Goal: Task Accomplishment & Management: Complete application form

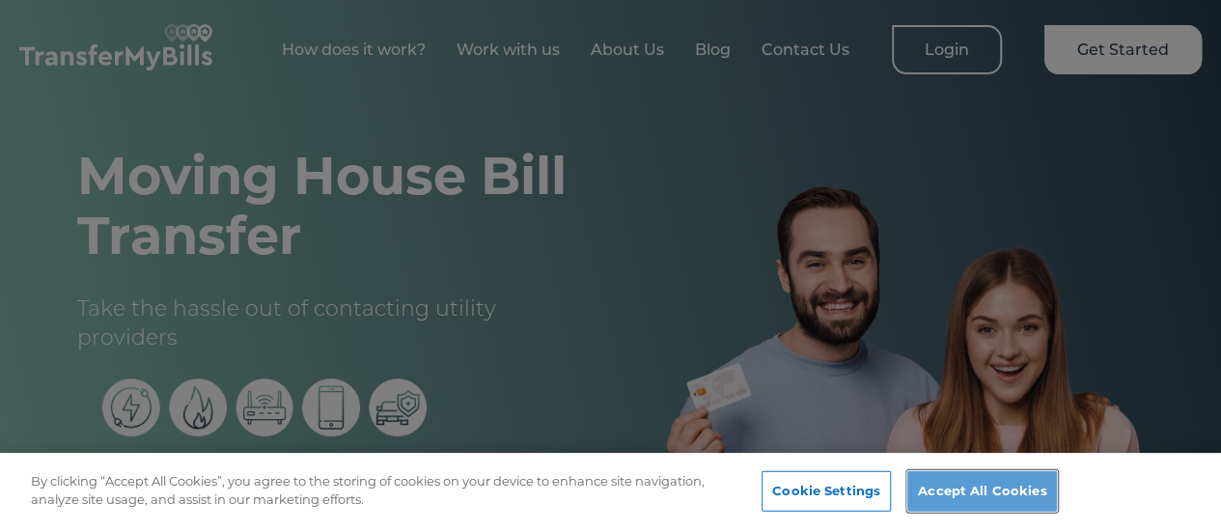
click at [988, 481] on button "Accept All Cookies" at bounding box center [982, 491] width 150 height 41
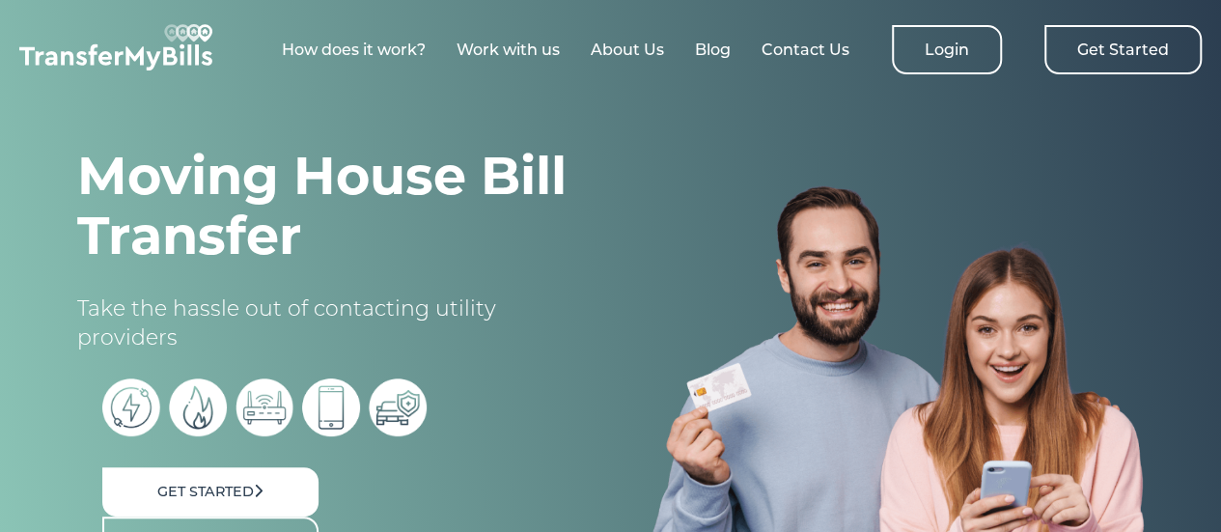
click at [1132, 55] on link "Get Started" at bounding box center [1122, 49] width 157 height 49
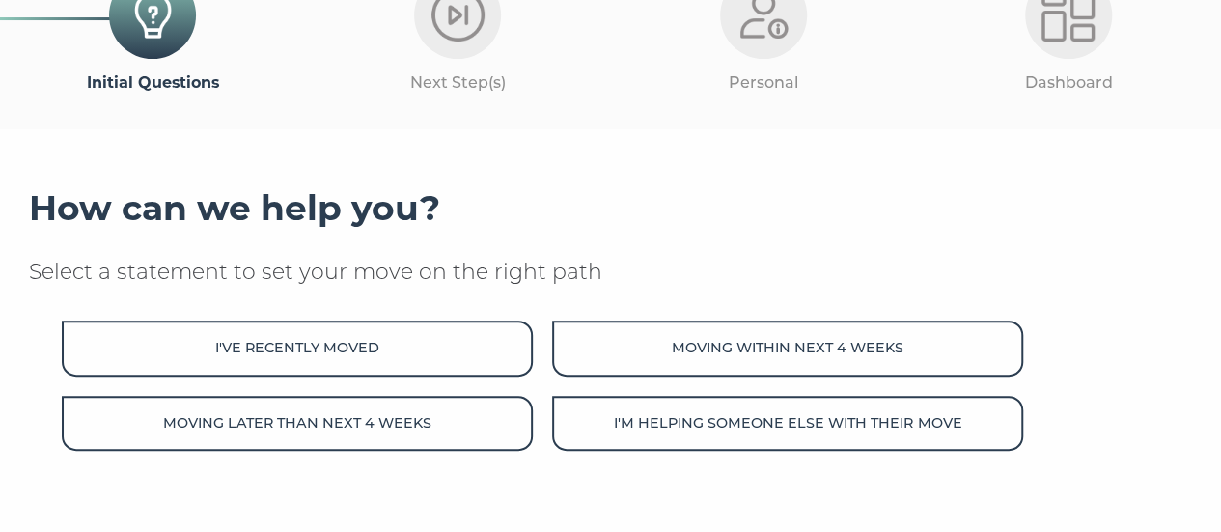
scroll to position [154, 0]
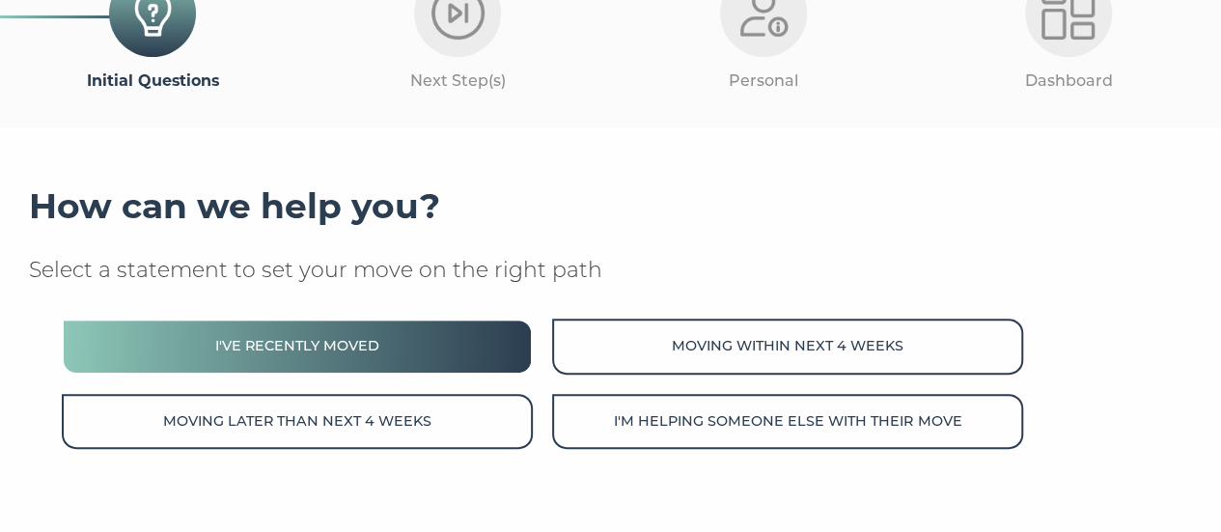
click at [469, 354] on button "I've recently moved" at bounding box center [297, 345] width 471 height 55
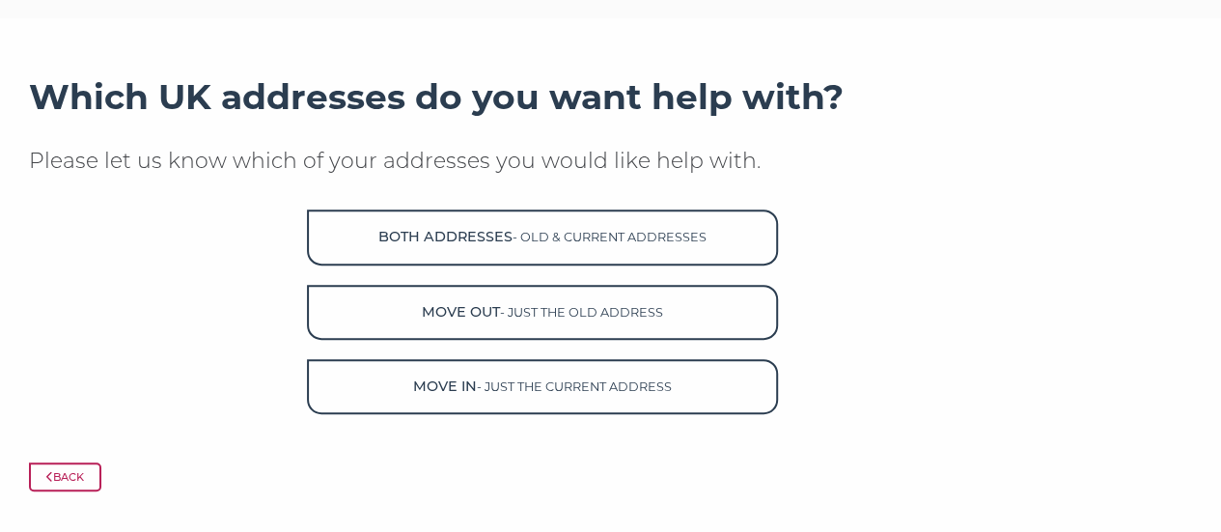
scroll to position [264, 0]
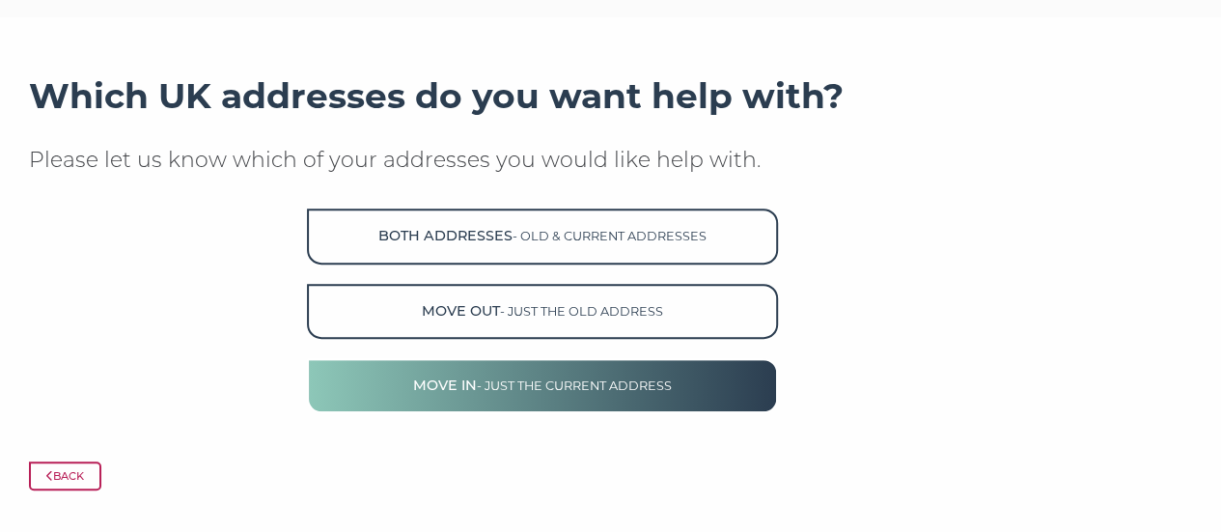
click at [640, 389] on span "- just the current address" at bounding box center [574, 385] width 195 height 14
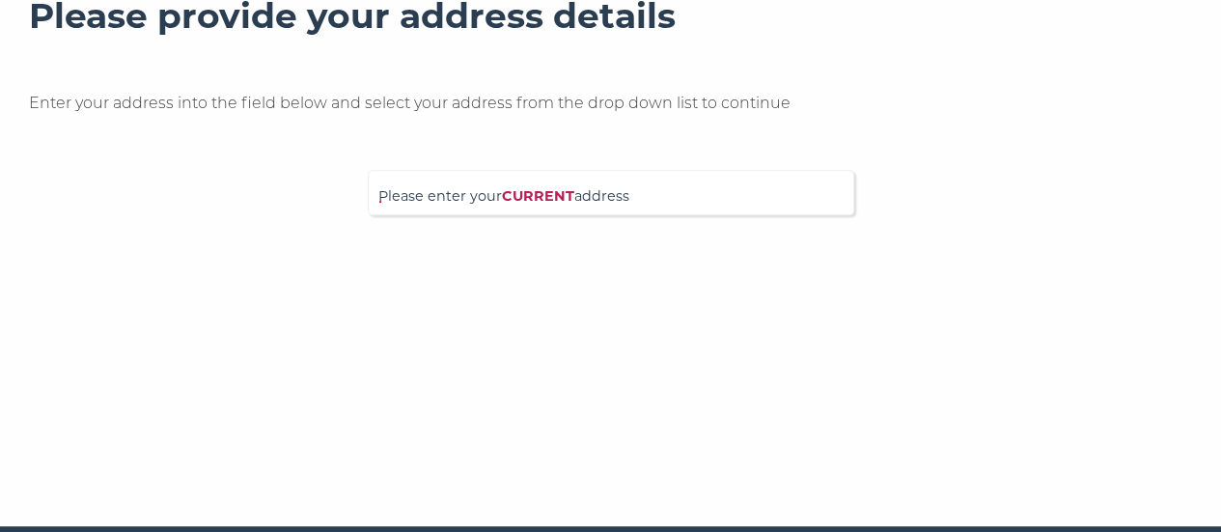
scroll to position [348, 0]
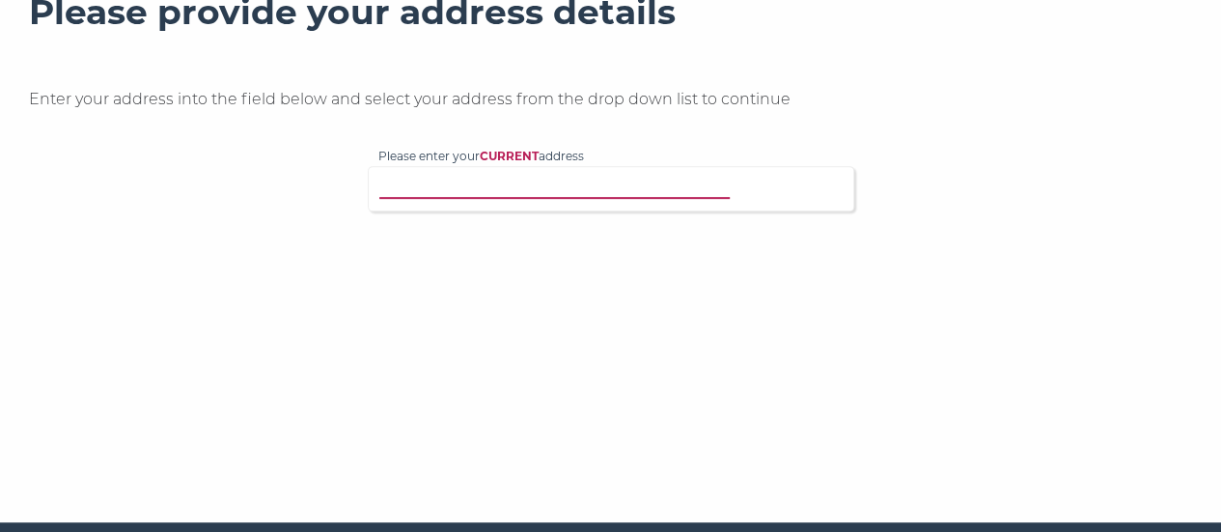
click at [507, 193] on input "Please enter your CURRENT address" at bounding box center [585, 186] width 415 height 19
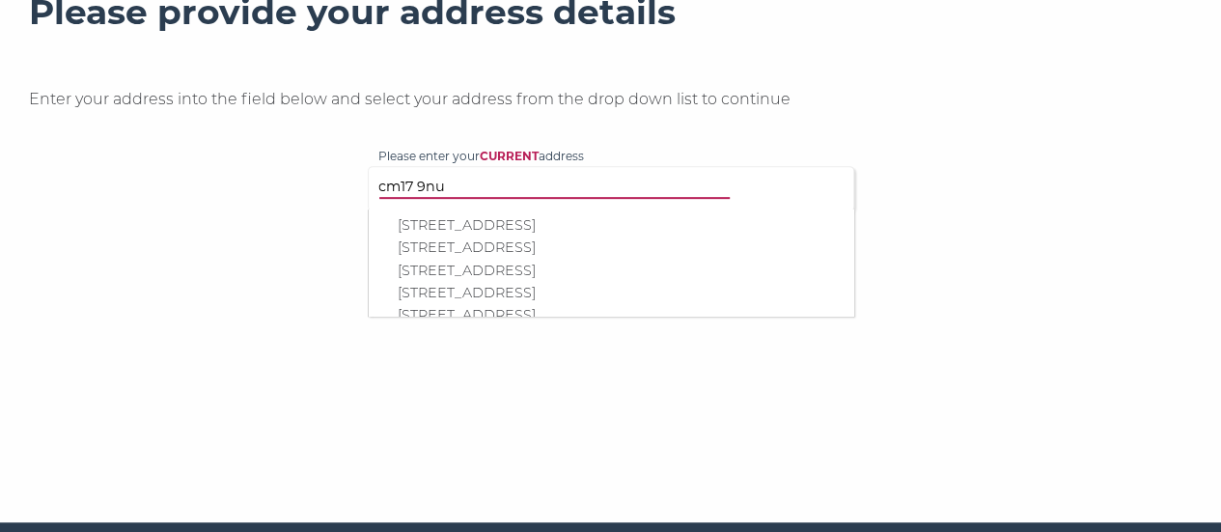
type input "cm17 9nu"
click at [481, 289] on p "4 Alexandra Road, Newhall, Harlow, CM17 9NU" at bounding box center [621, 293] width 446 height 22
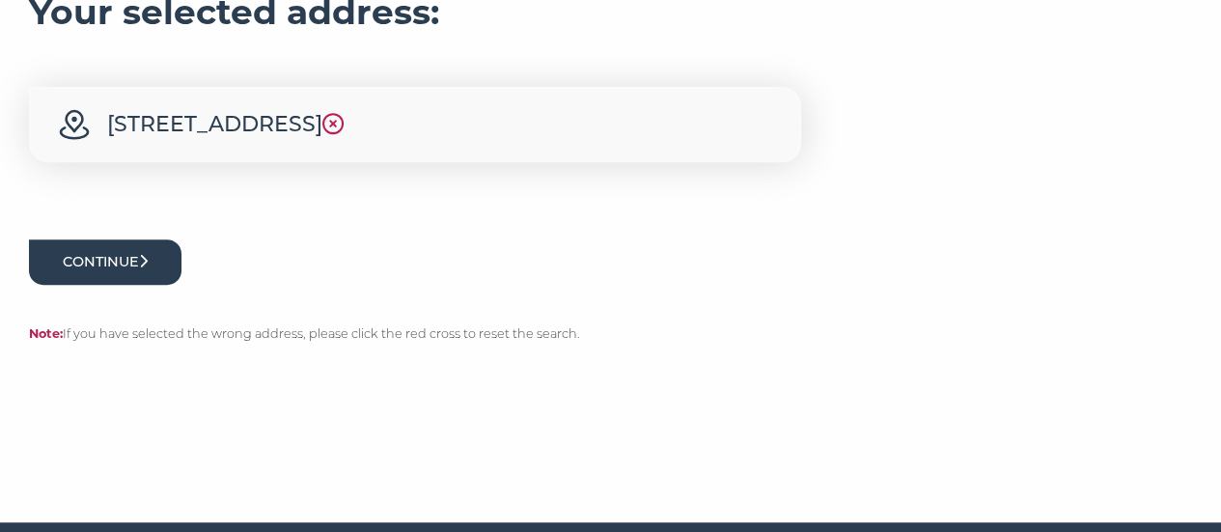
click at [139, 280] on button "Continue" at bounding box center [105, 261] width 152 height 45
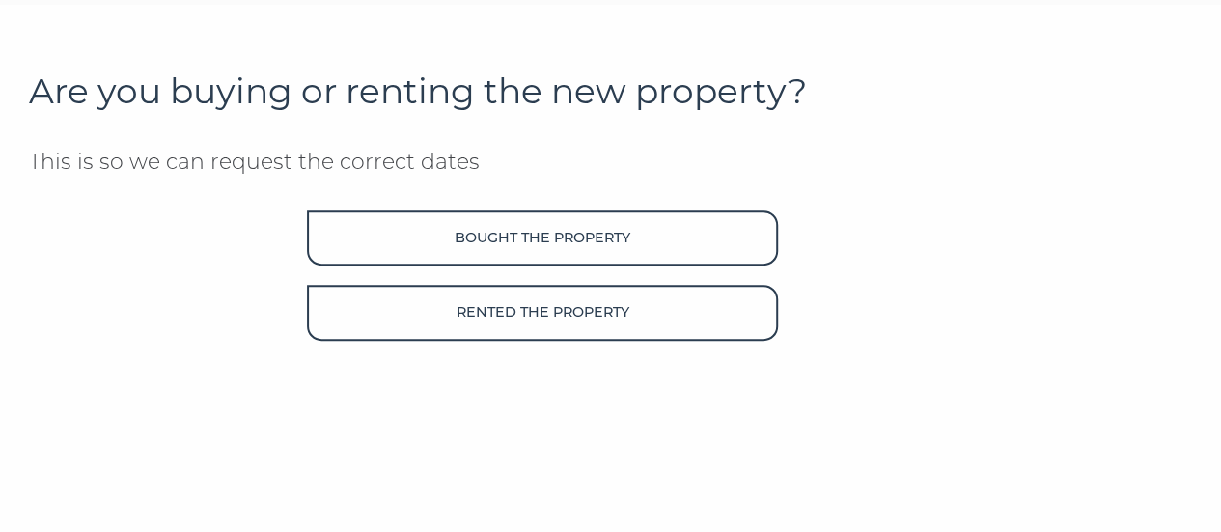
scroll to position [276, 0]
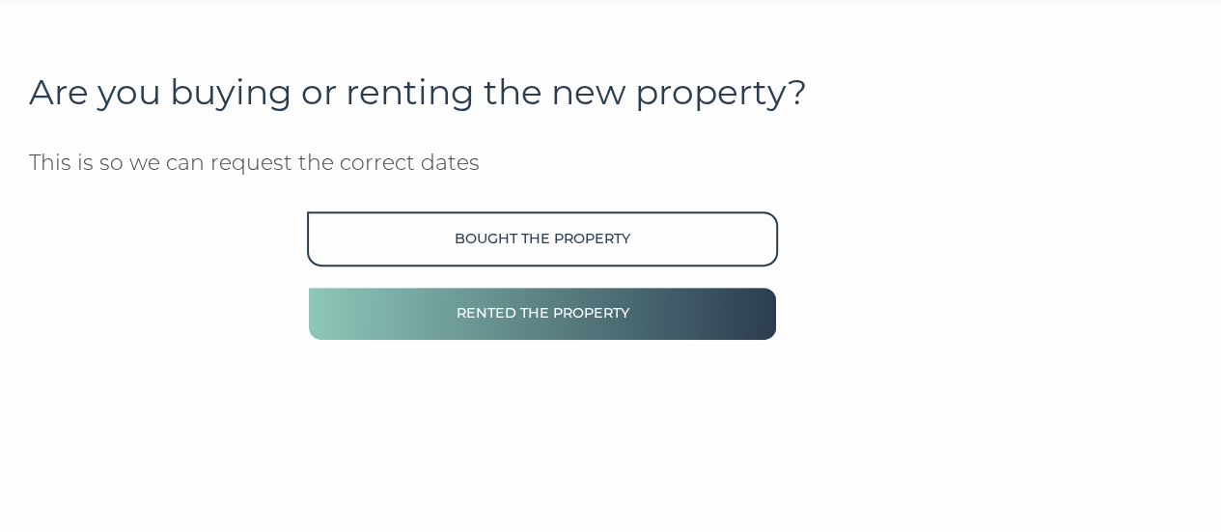
click at [535, 316] on button "Rented the property" at bounding box center [542, 313] width 471 height 55
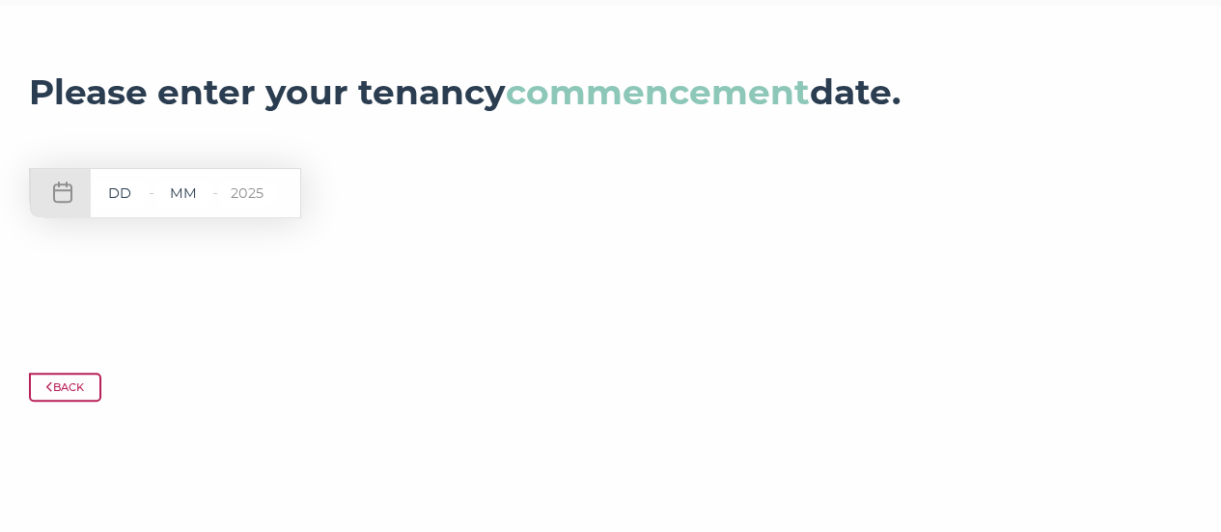
click at [127, 194] on input "text" at bounding box center [120, 193] width 58 height 24
type input "10"
click at [185, 189] on input "text" at bounding box center [183, 193] width 58 height 24
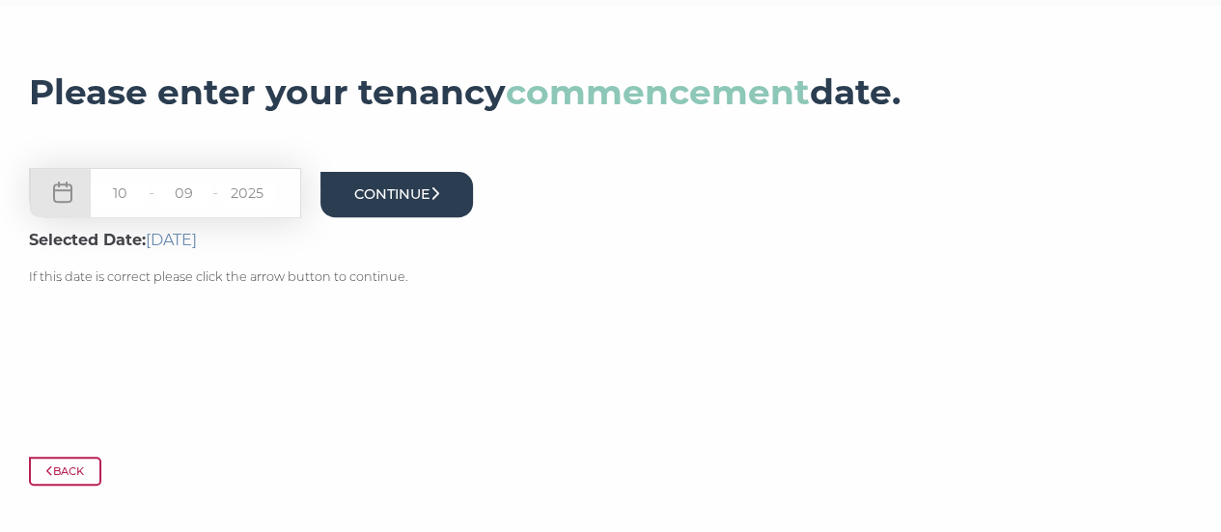
type input "09"
click at [382, 198] on button "Continue" at bounding box center [396, 194] width 152 height 45
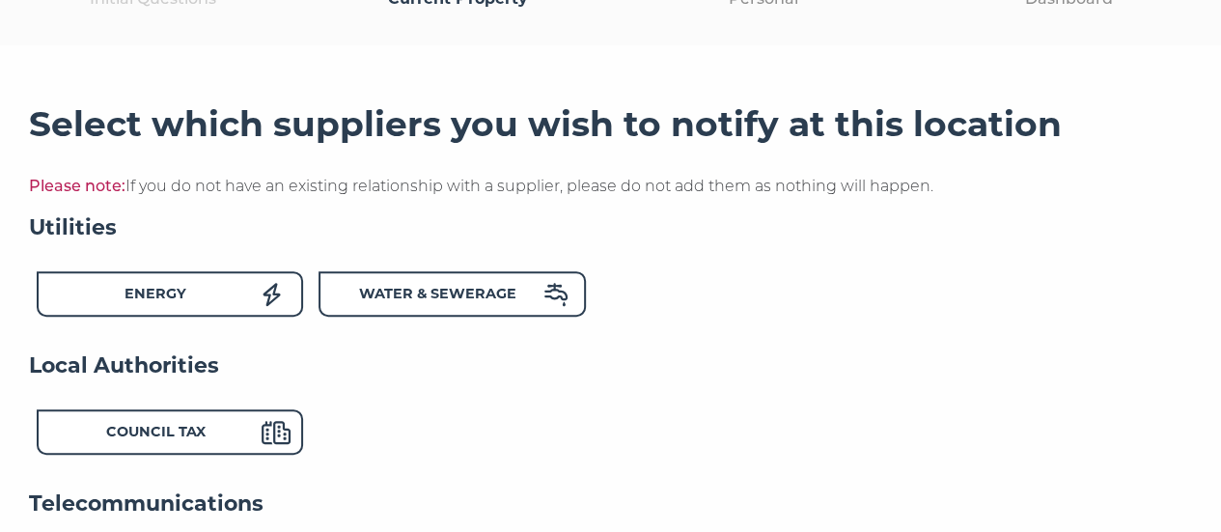
scroll to position [237, 0]
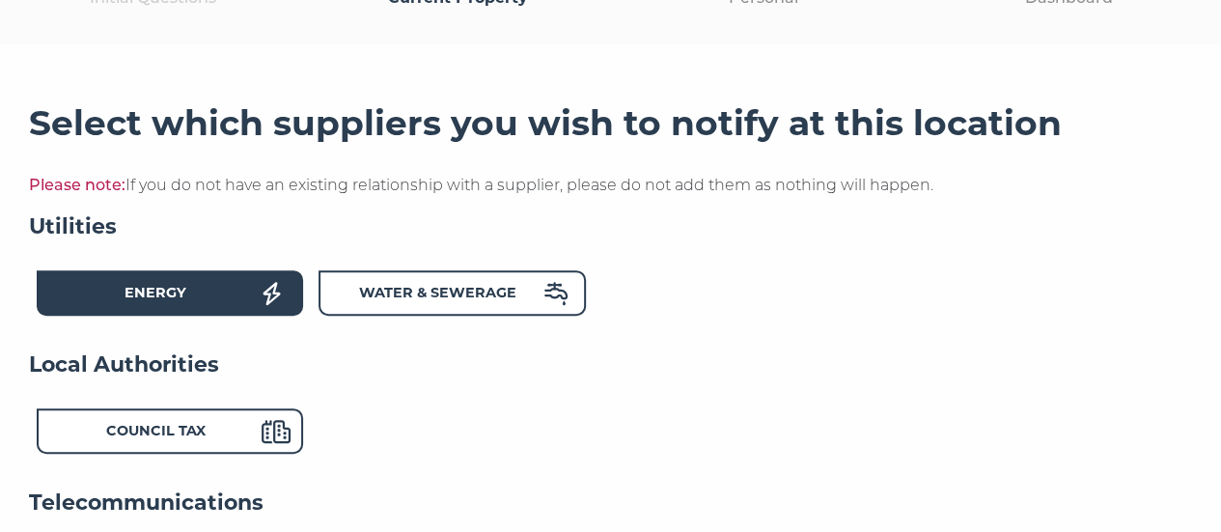
click at [228, 300] on div "Energy" at bounding box center [155, 296] width 212 height 28
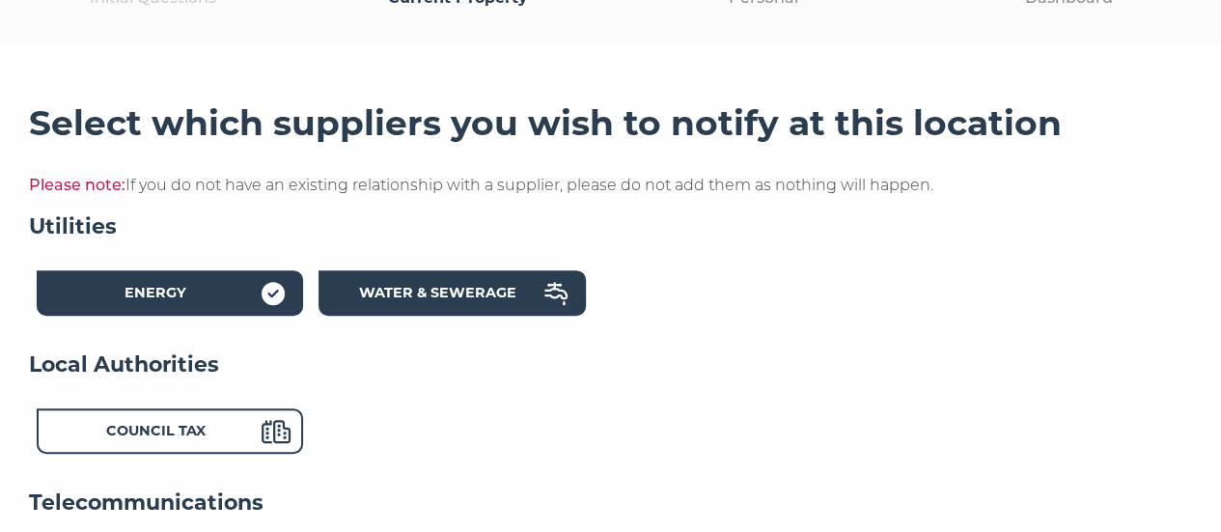
click at [417, 305] on div "Water & Sewerage" at bounding box center [438, 296] width 212 height 28
click at [286, 392] on div "Local Authorities Council Tax" at bounding box center [610, 419] width 1163 height 138
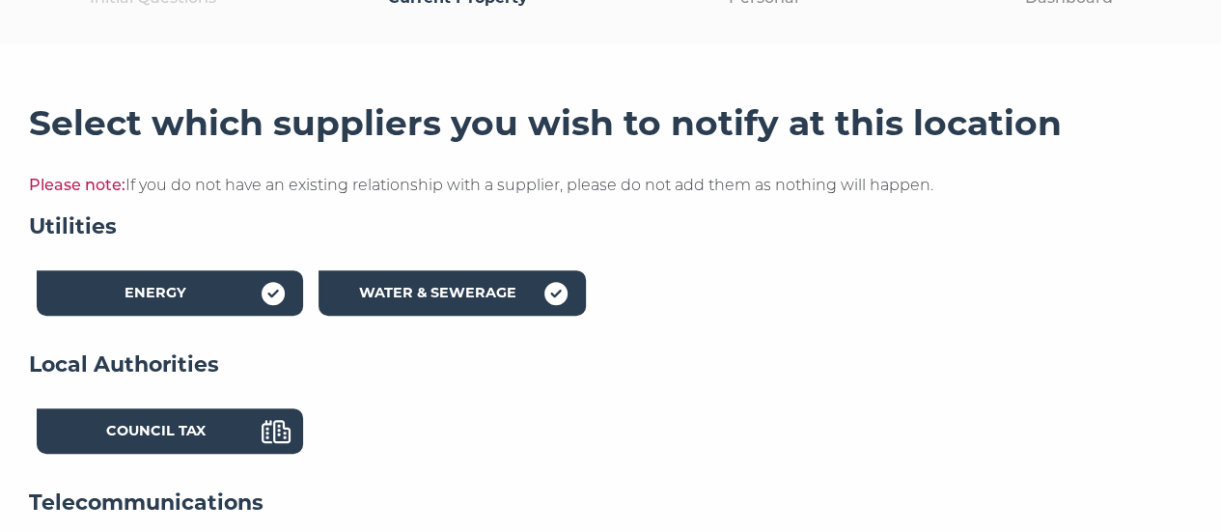
click at [244, 426] on div "Council Tax" at bounding box center [155, 434] width 212 height 28
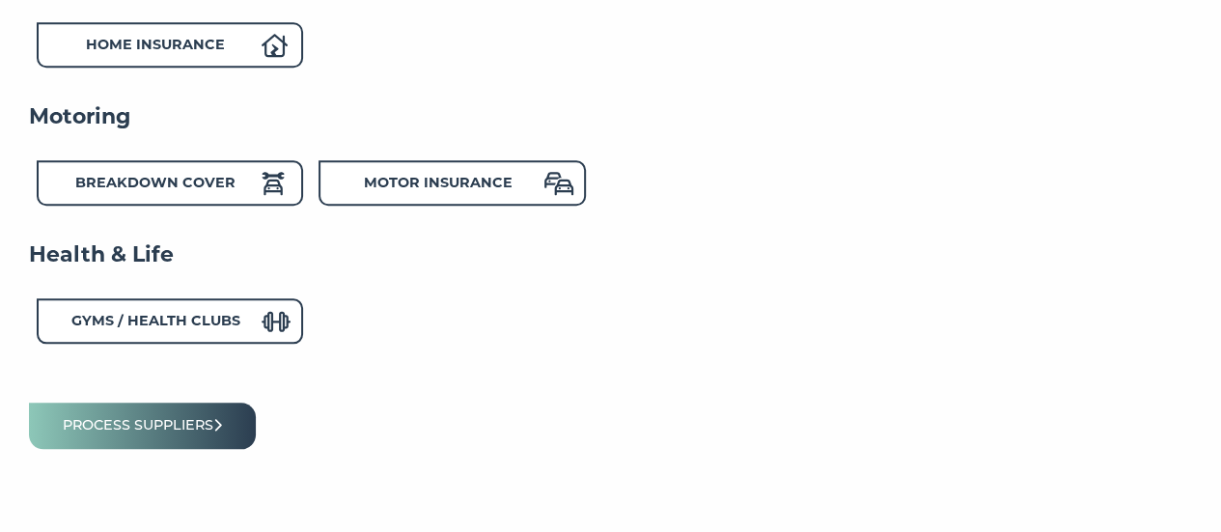
scroll to position [908, 0]
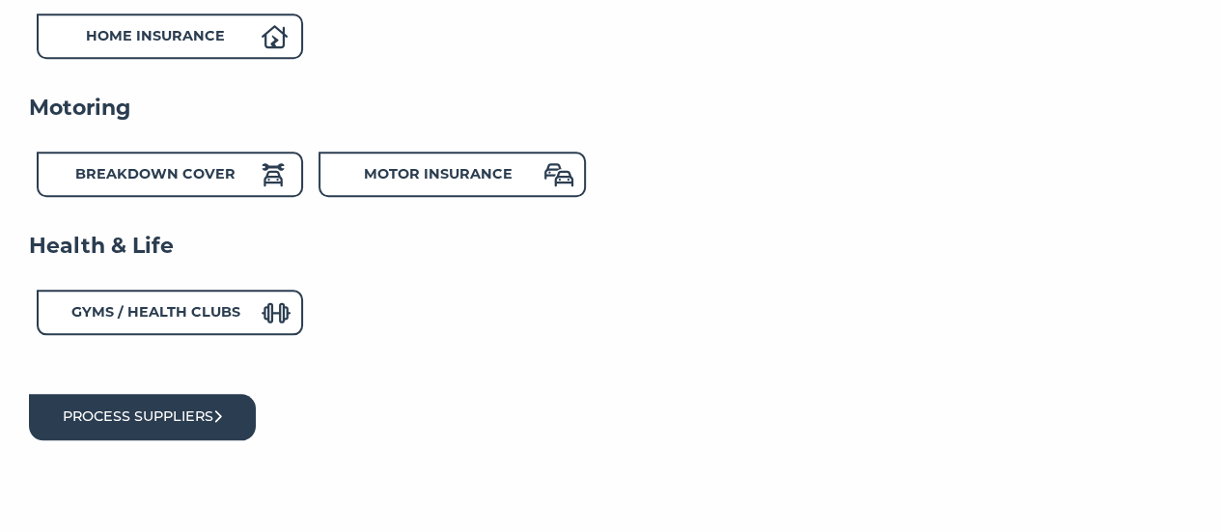
click at [193, 425] on button "Process suppliers" at bounding box center [142, 416] width 227 height 45
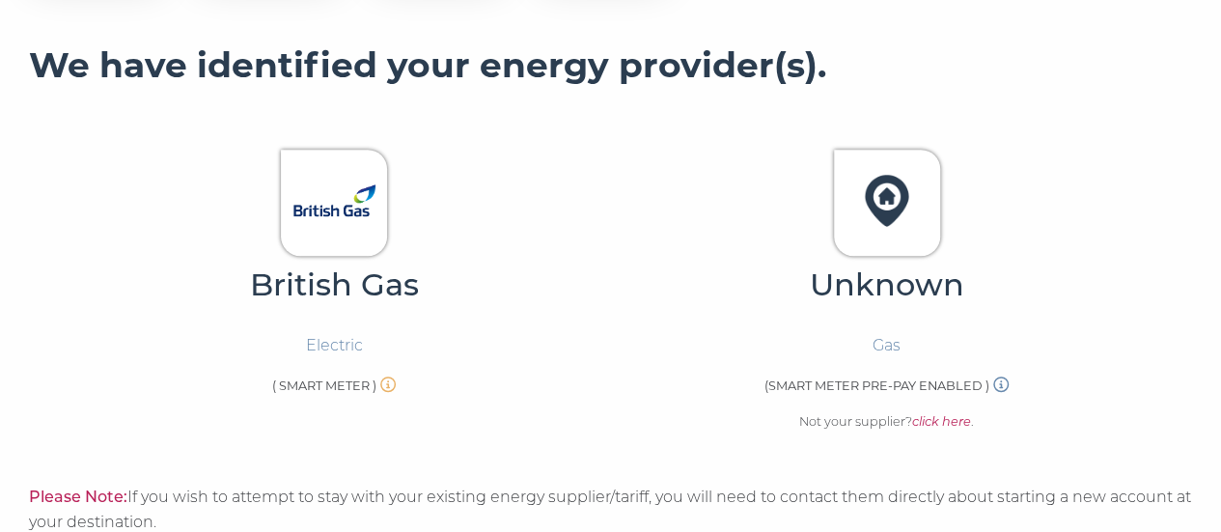
scroll to position [425, 0]
click at [393, 385] on icon at bounding box center [387, 382] width 15 height 15
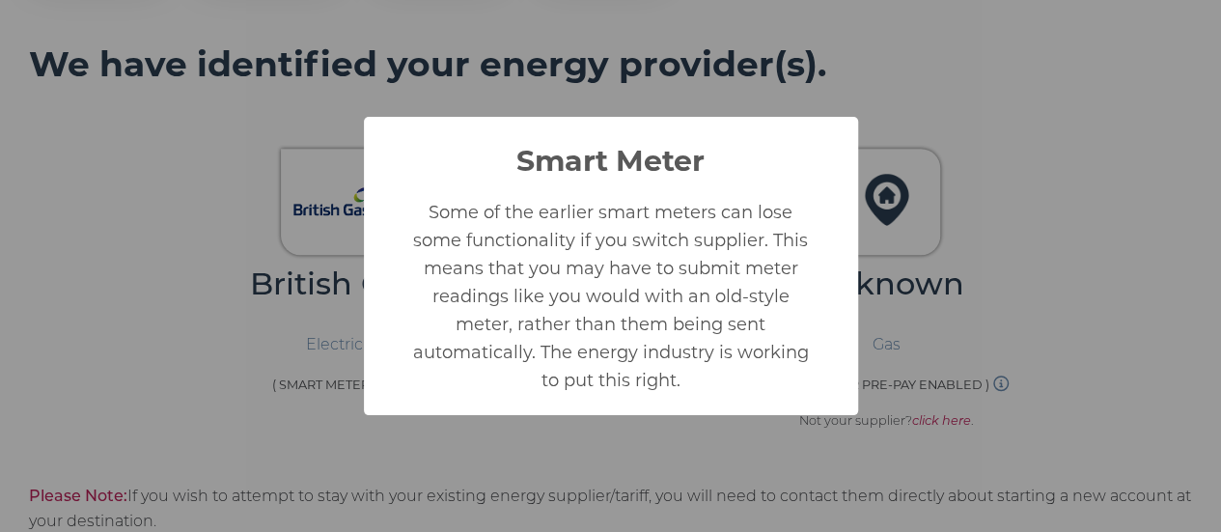
click at [565, 477] on div "Smart Meter × Some of the earlier smart meters can lose some functionality if y…" at bounding box center [610, 266] width 1221 height 532
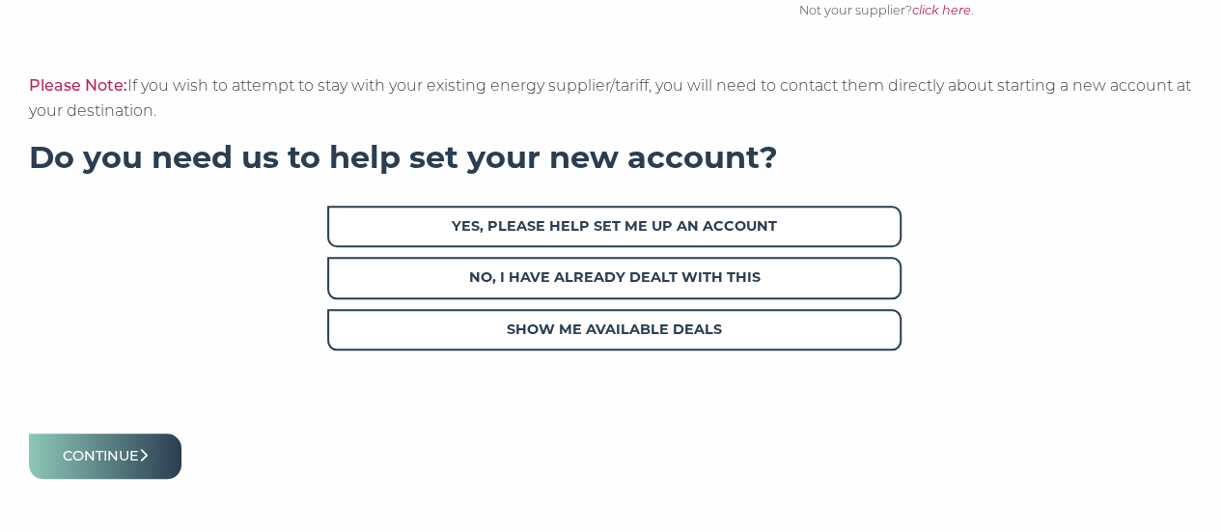
scroll to position [836, 0]
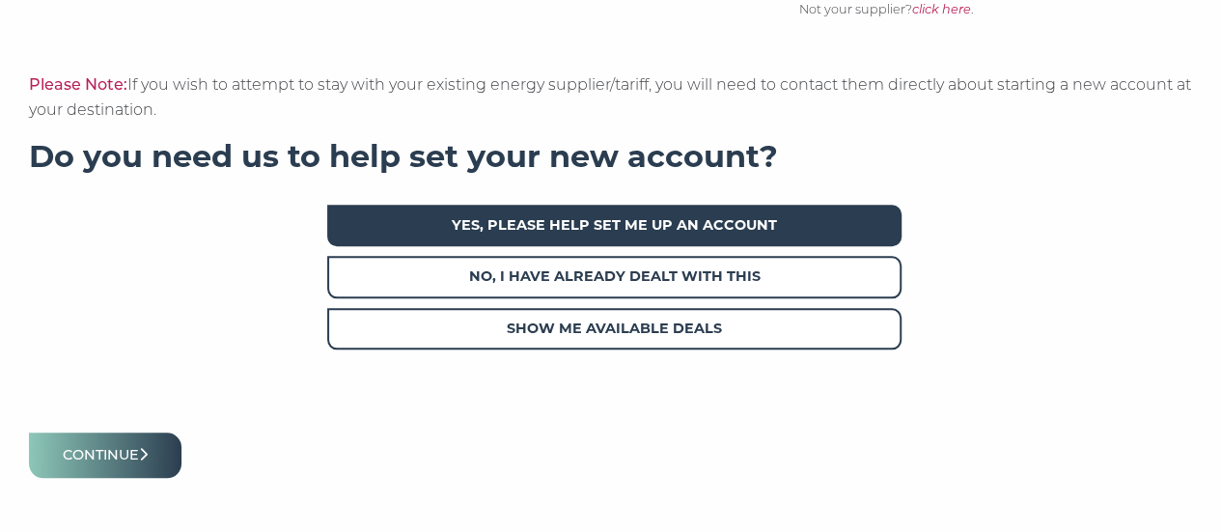
click at [767, 218] on span "Yes, please help set me up an account" at bounding box center [613, 225] width 573 height 41
click at [100, 460] on button "Continue" at bounding box center [105, 454] width 152 height 45
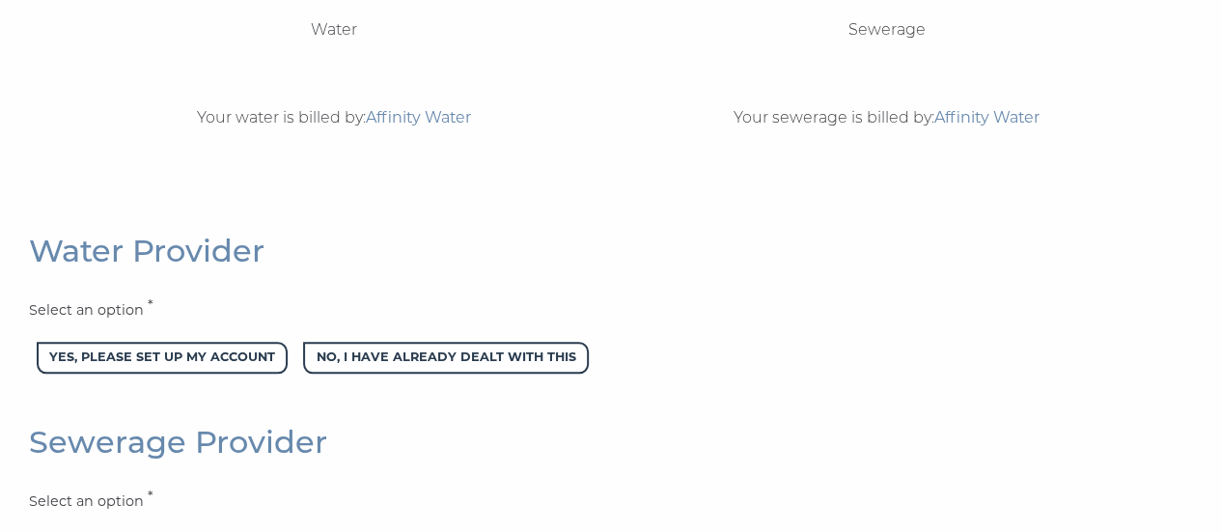
scroll to position [761, 0]
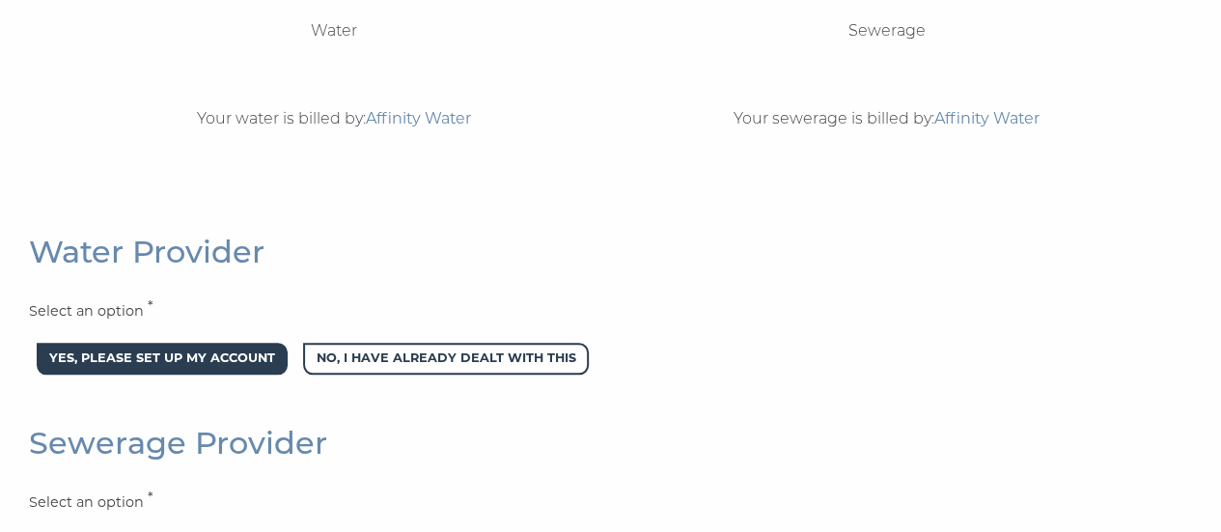
click at [160, 350] on span "Yes, please set up my account" at bounding box center [162, 359] width 251 height 32
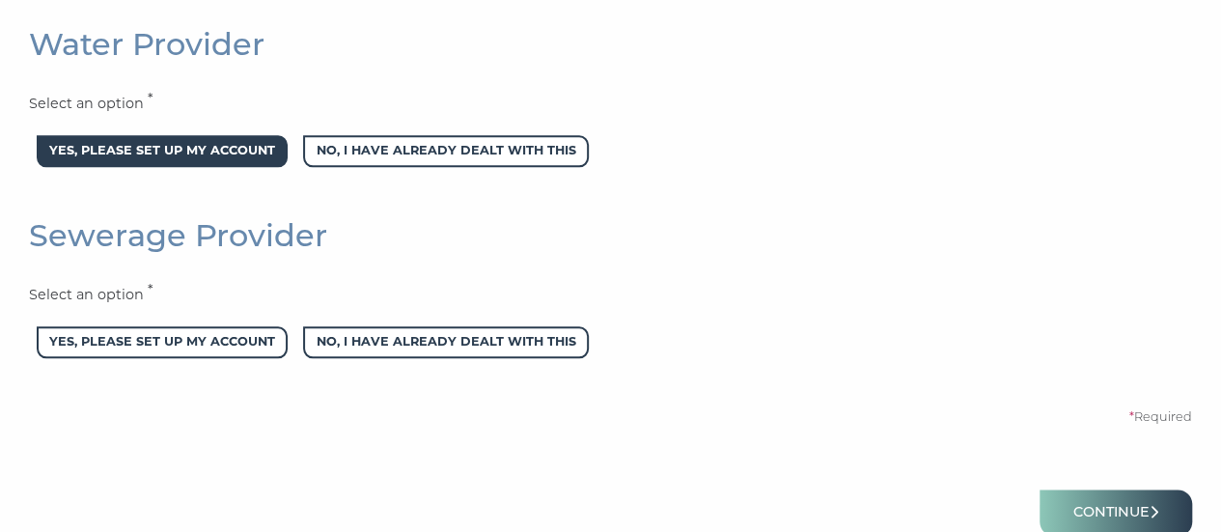
scroll to position [1032, 0]
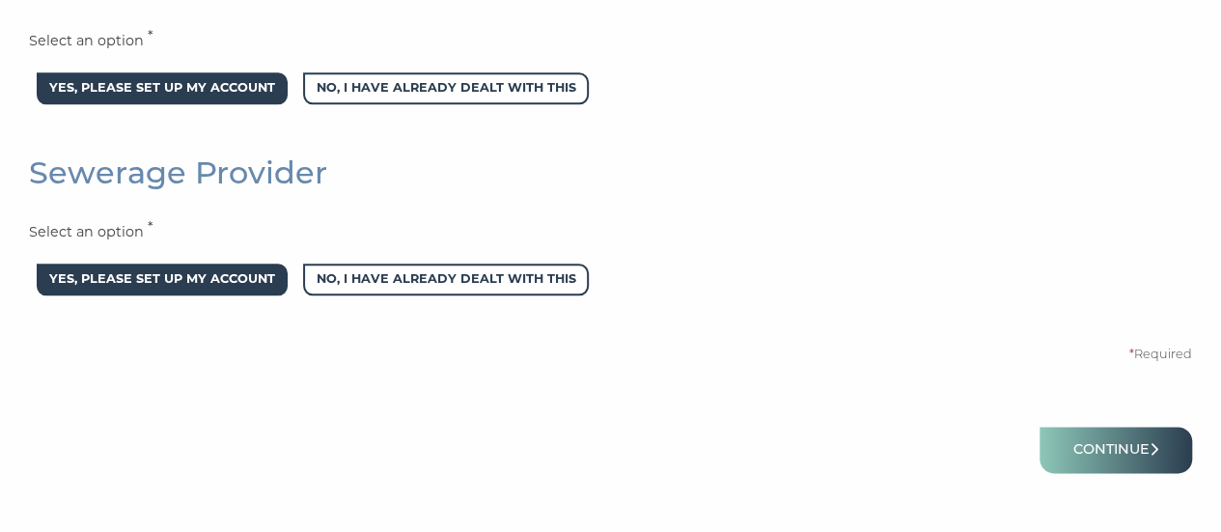
click at [145, 279] on span "Yes, please set up my account" at bounding box center [162, 279] width 251 height 32
click at [1106, 443] on button "Continue" at bounding box center [1115, 449] width 152 height 45
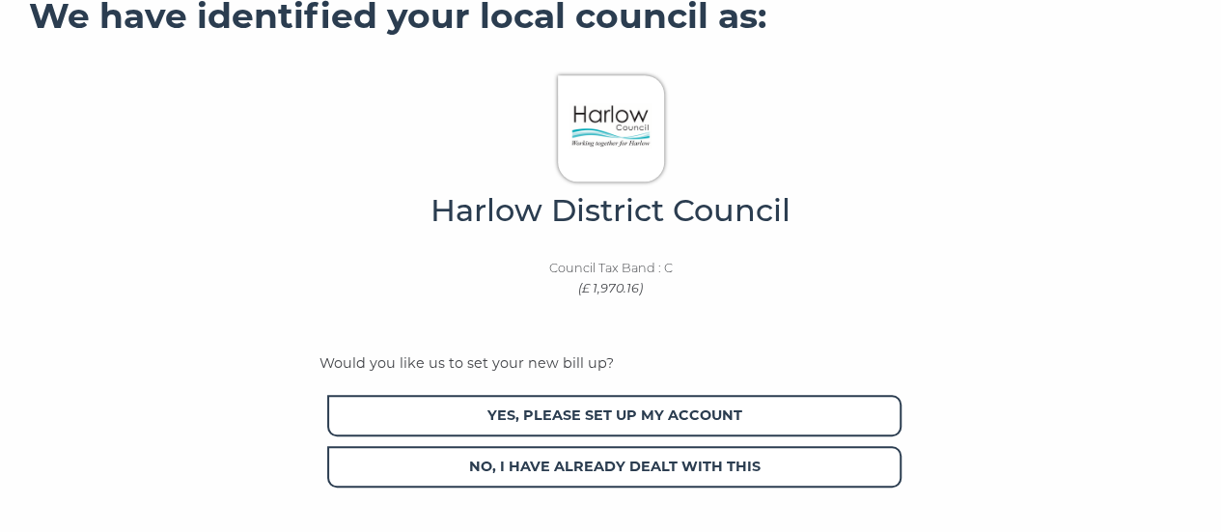
scroll to position [484, 0]
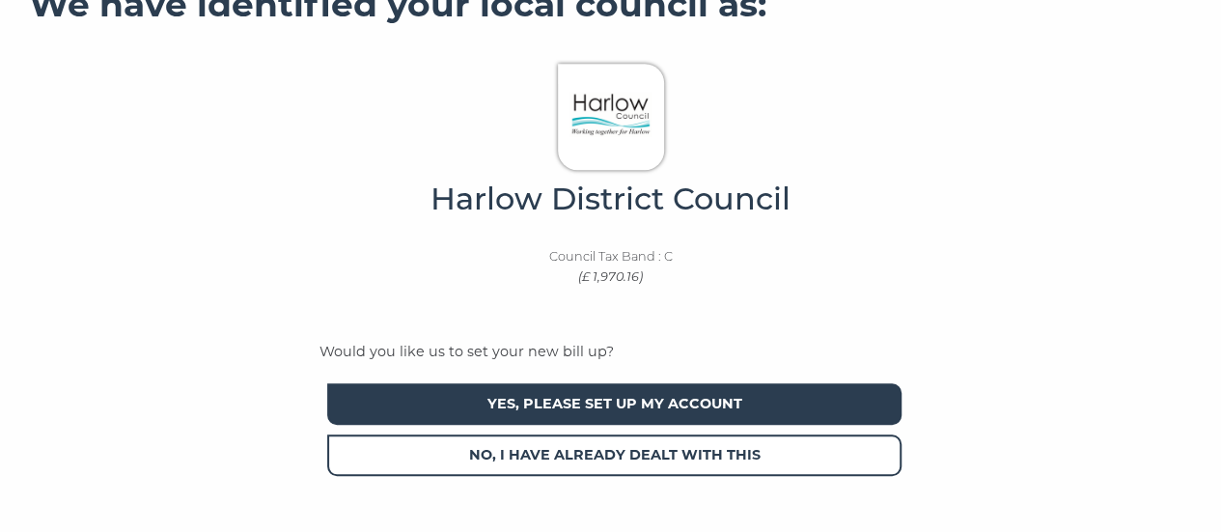
click at [795, 389] on span "Yes, please set up my account" at bounding box center [613, 403] width 573 height 41
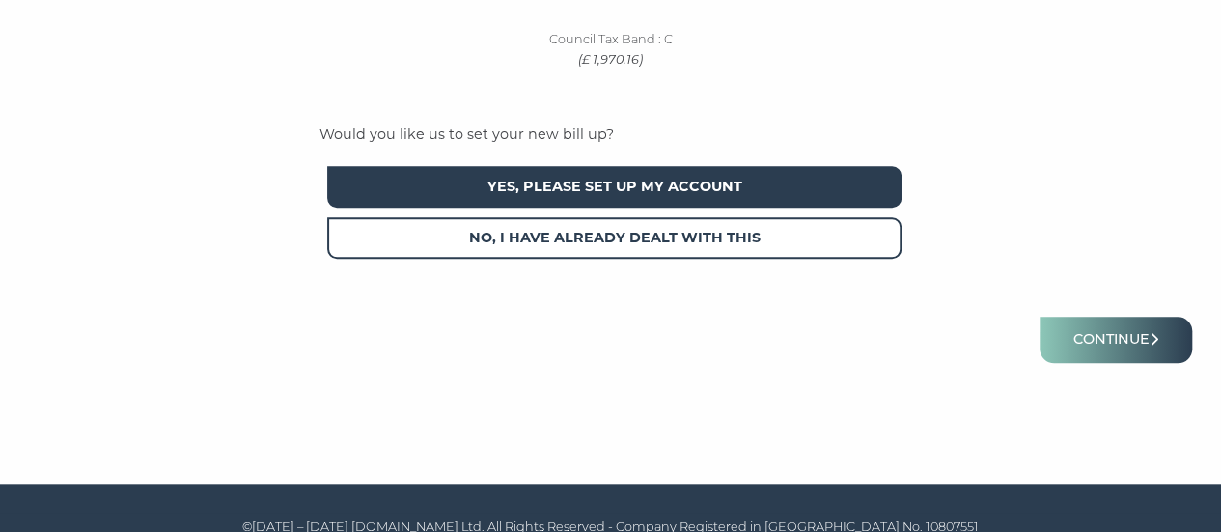
scroll to position [726, 0]
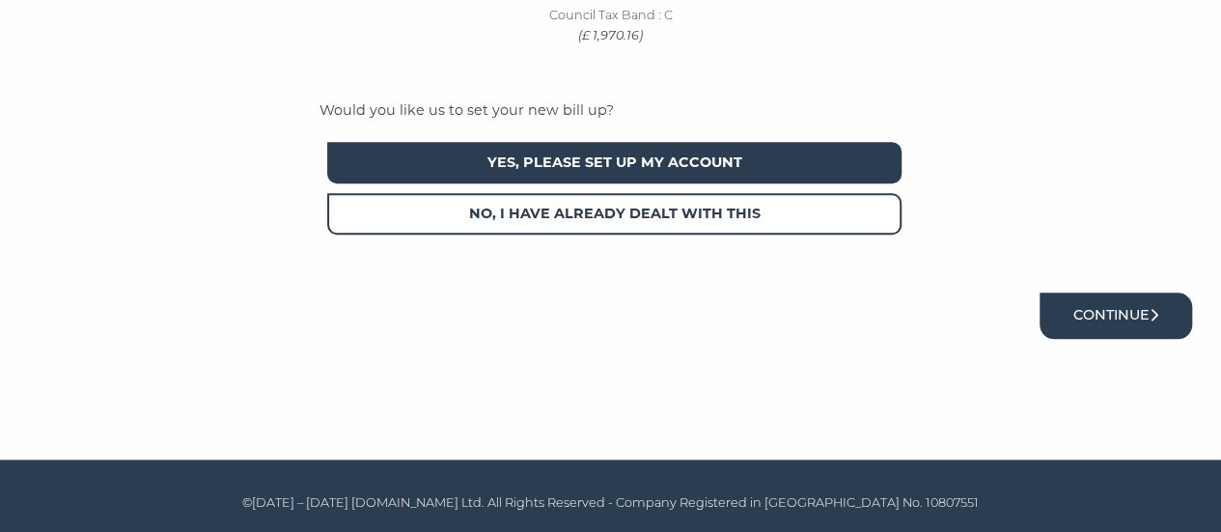
click at [1113, 311] on button "Continue" at bounding box center [1115, 314] width 152 height 45
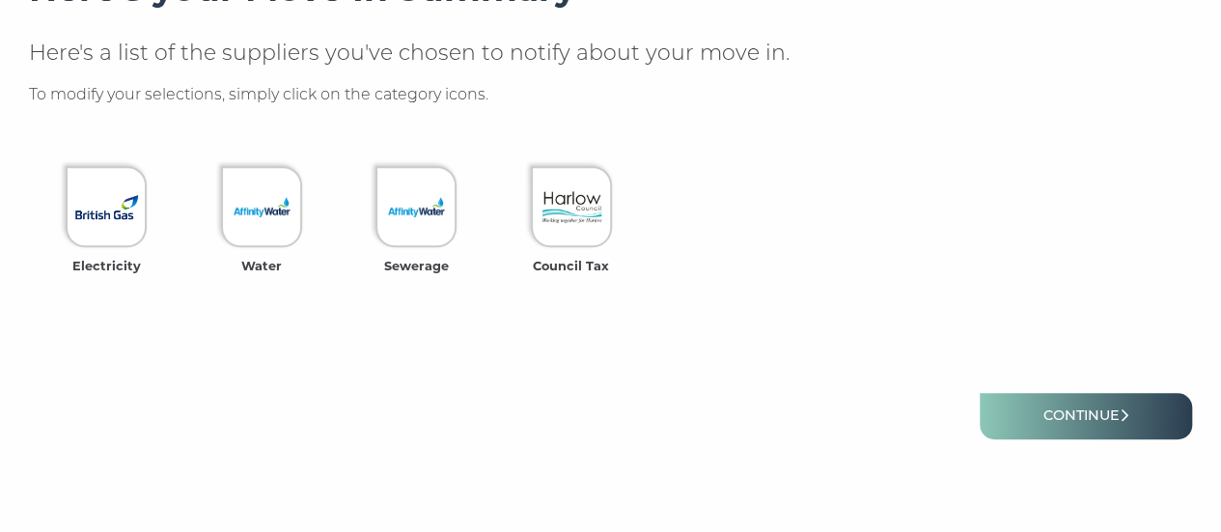
scroll to position [505, 0]
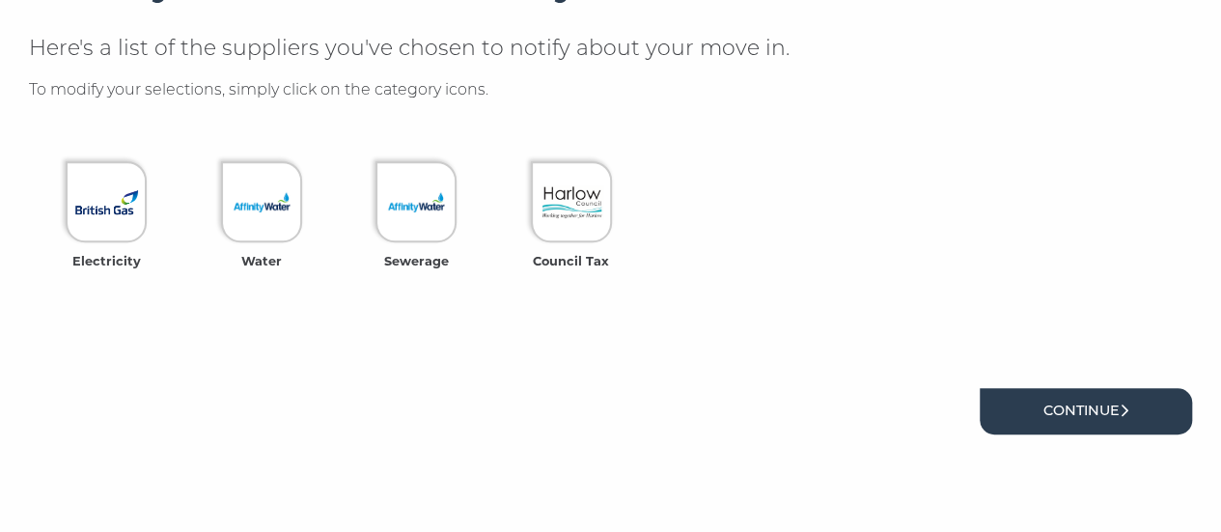
click at [1057, 400] on link "Continue" at bounding box center [1085, 410] width 212 height 45
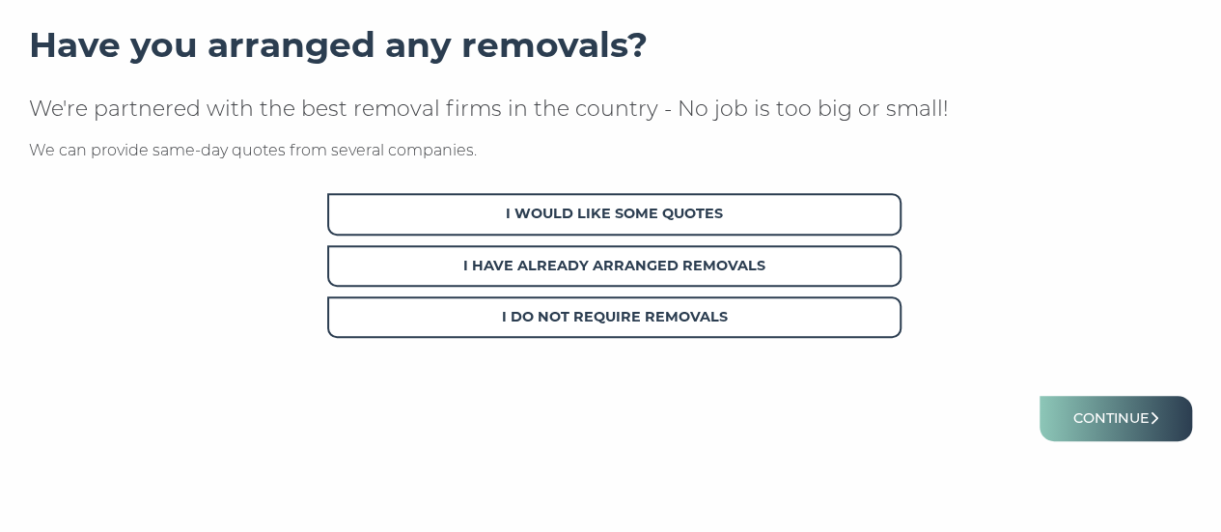
scroll to position [317, 0]
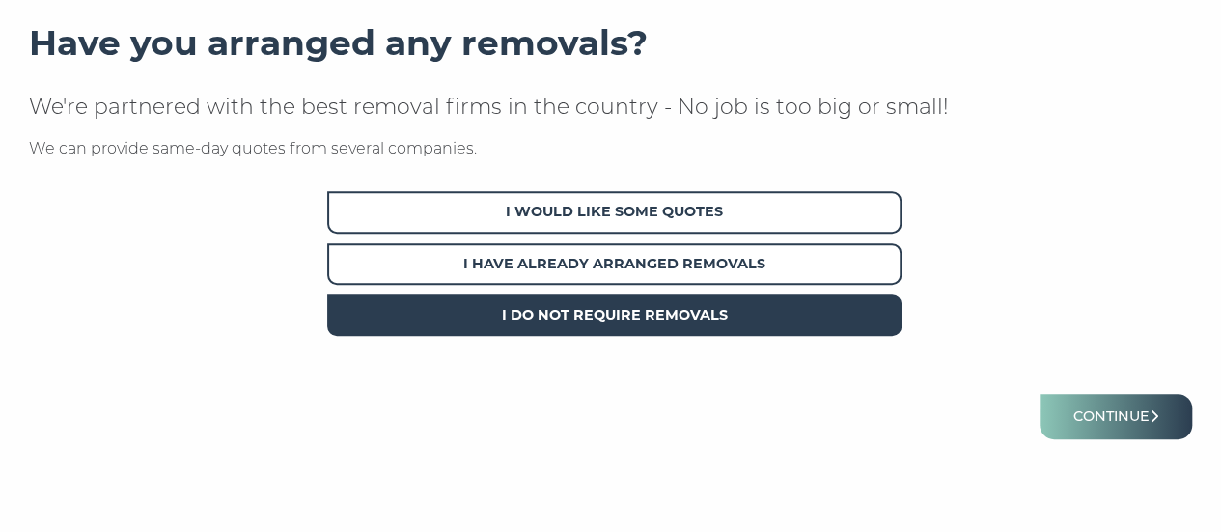
click at [718, 314] on span "I Do Not Require Removals" at bounding box center [613, 314] width 573 height 41
click at [1118, 431] on button "Continue" at bounding box center [1115, 416] width 152 height 45
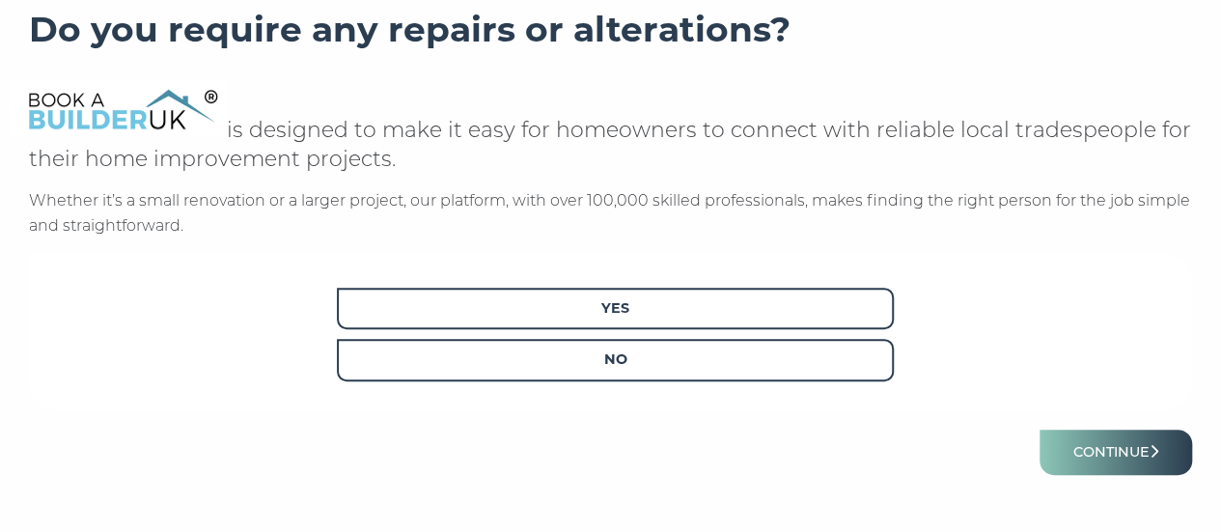
scroll to position [332, 0]
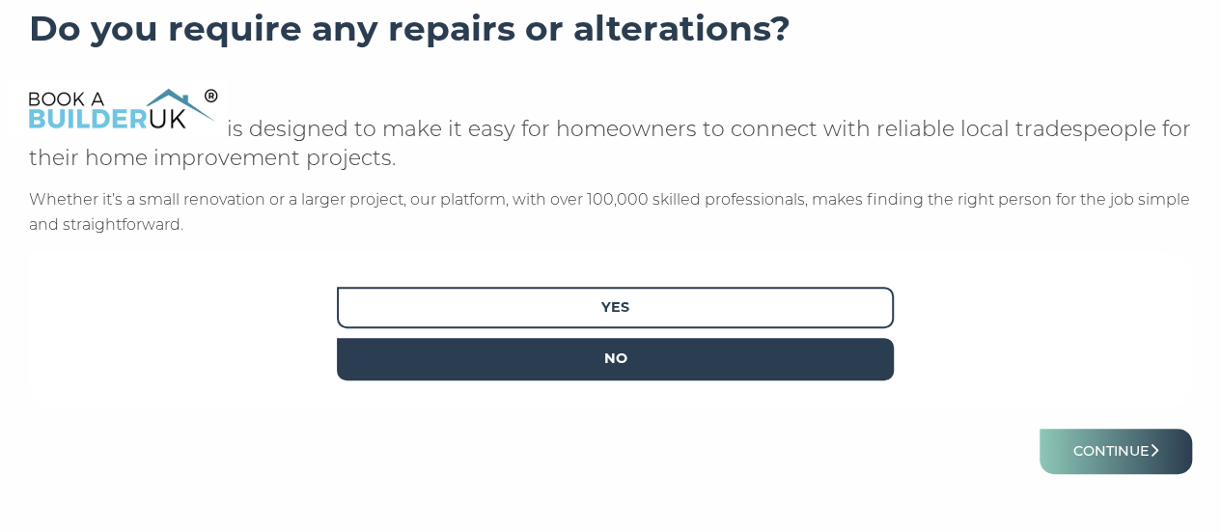
click at [840, 350] on span "No" at bounding box center [615, 358] width 556 height 41
click at [1107, 442] on button "Continue" at bounding box center [1115, 450] width 152 height 45
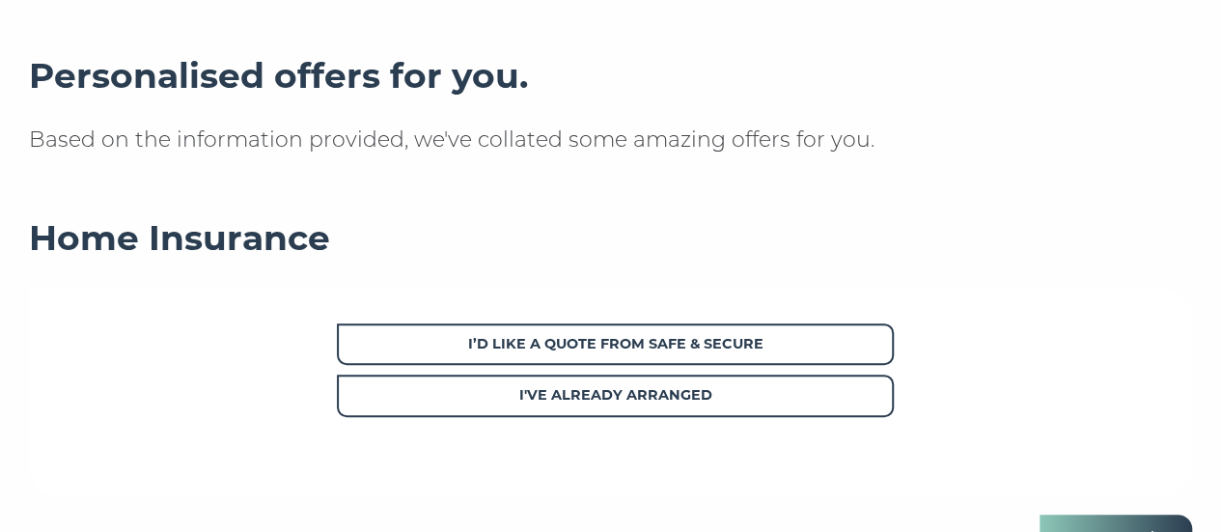
scroll to position [286, 0]
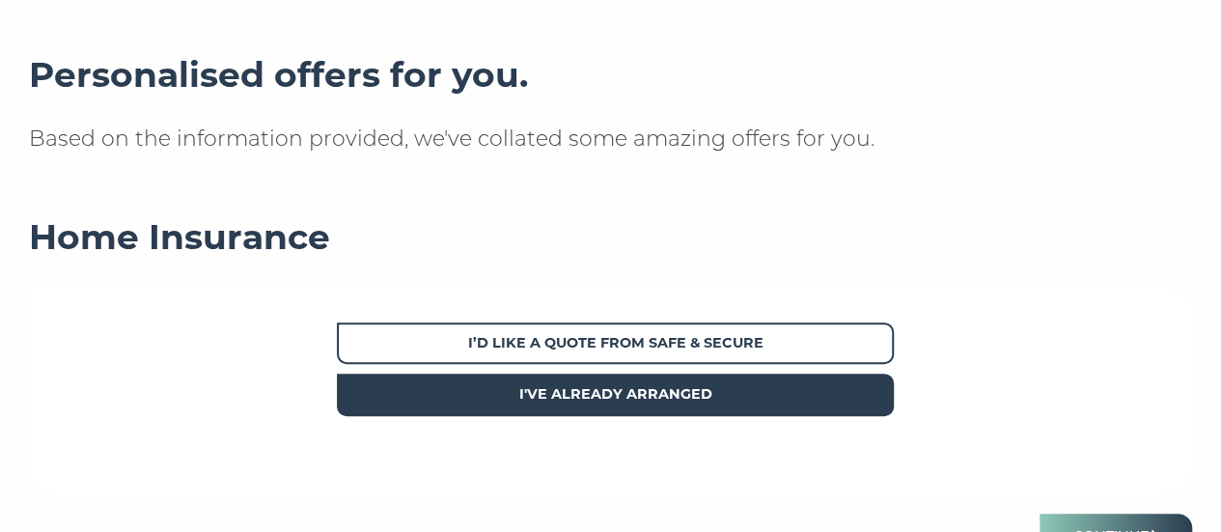
click at [733, 396] on span "I've already arranged" at bounding box center [615, 393] width 556 height 41
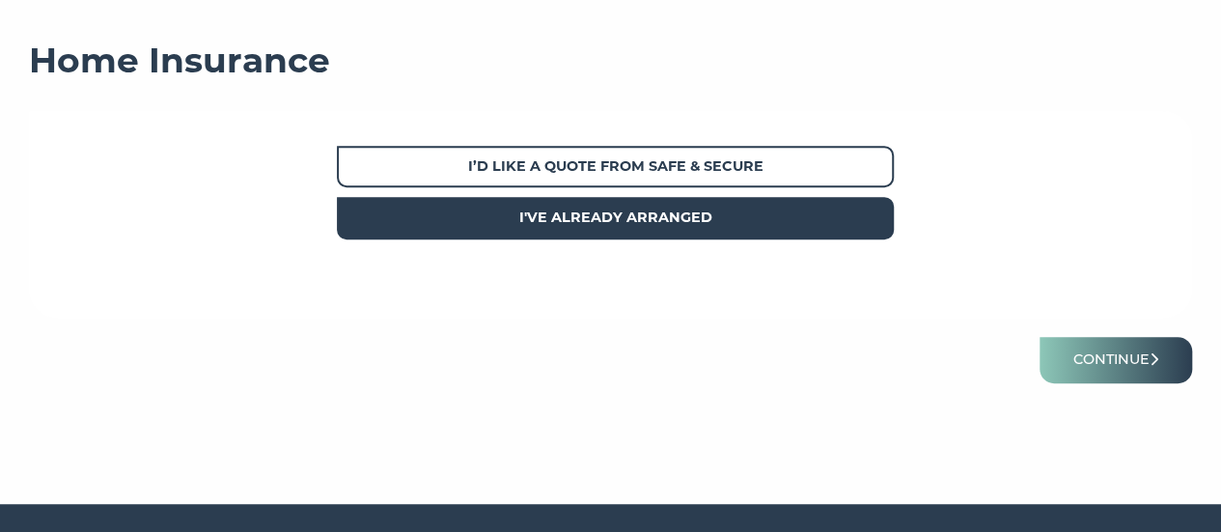
scroll to position [465, 0]
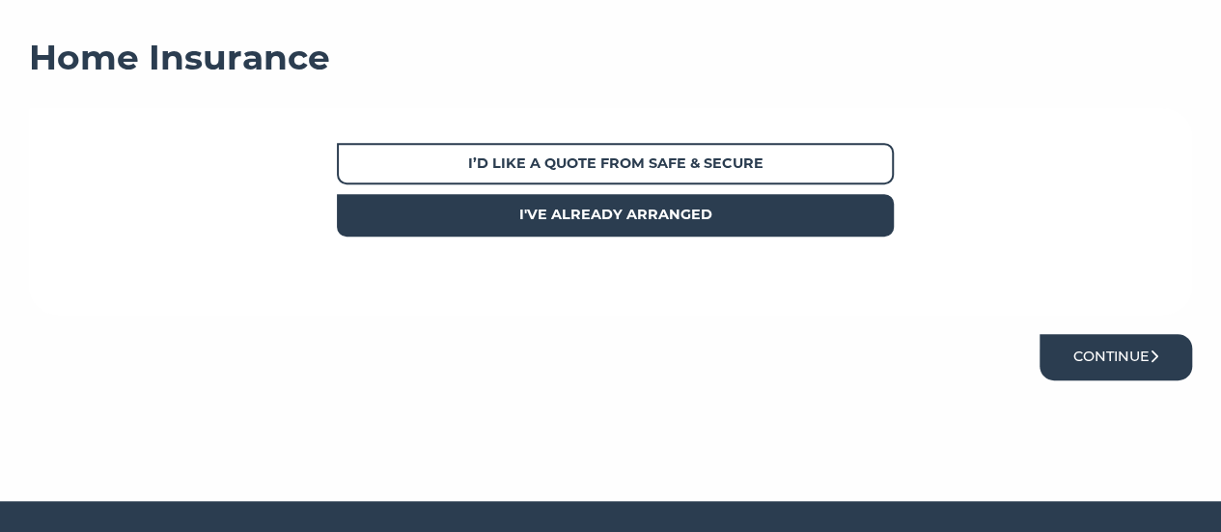
click at [1111, 362] on button "Continue" at bounding box center [1115, 356] width 152 height 45
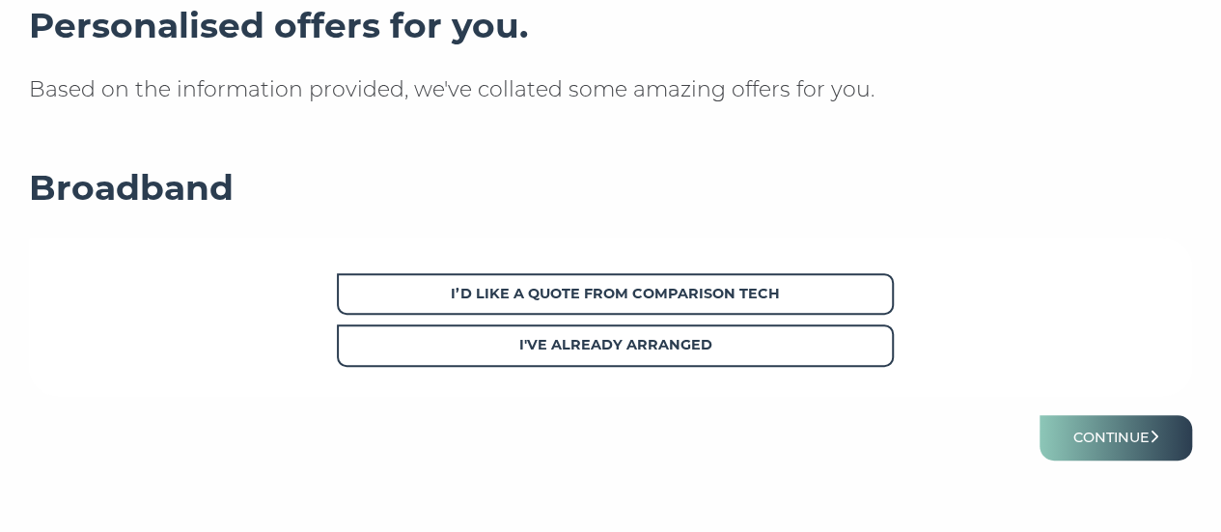
scroll to position [336, 0]
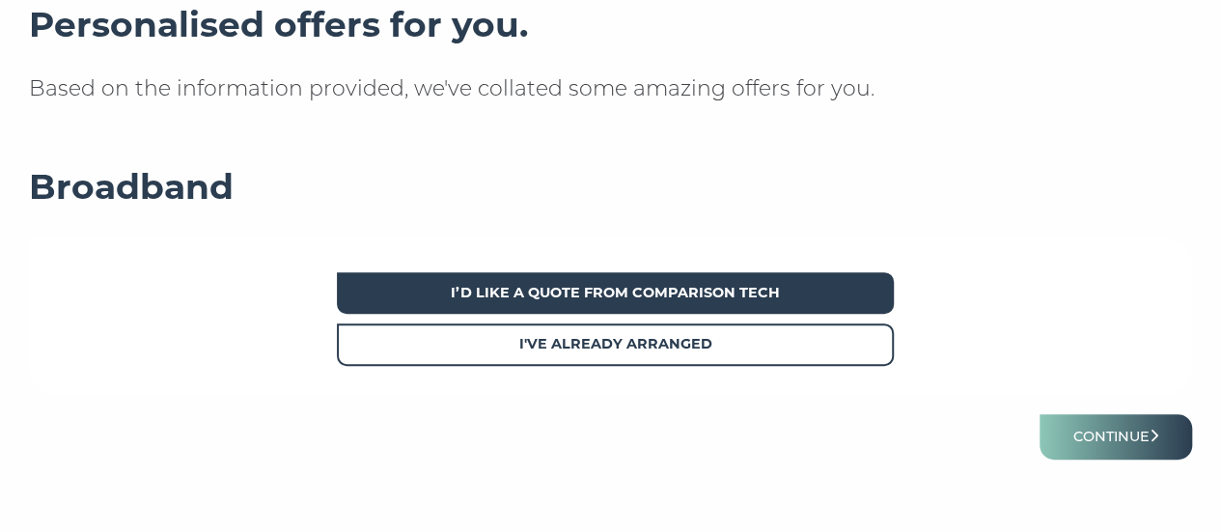
click at [725, 298] on strong "I’d like a quote from Comparison Tech" at bounding box center [615, 292] width 328 height 17
click at [725, 300] on strong "I’d like a quote from Comparison Tech" at bounding box center [615, 292] width 328 height 17
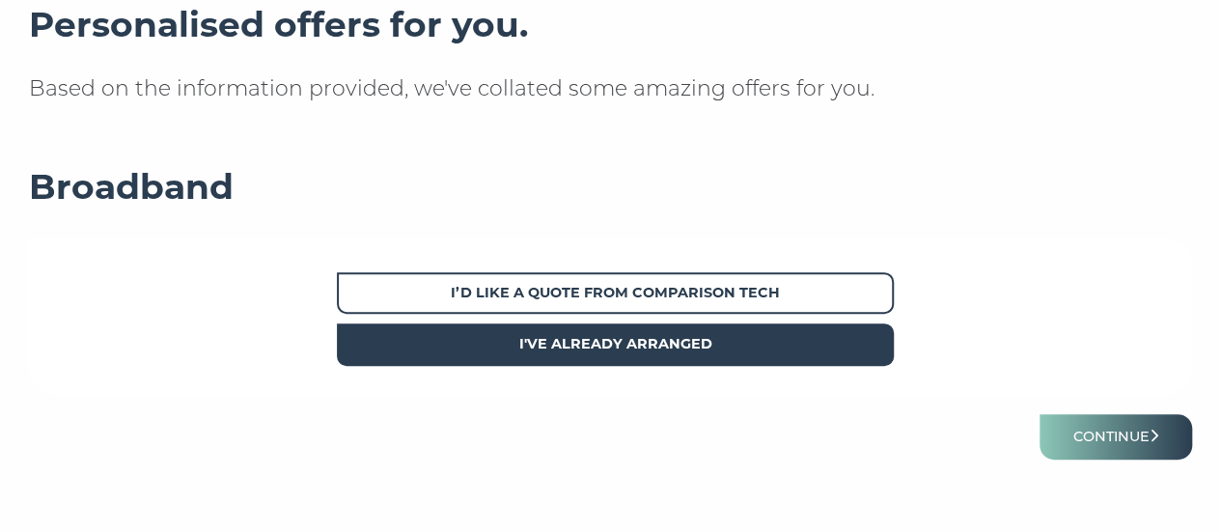
click at [711, 342] on strong "I've already arranged" at bounding box center [614, 343] width 193 height 17
click at [1058, 429] on button "Continue" at bounding box center [1115, 436] width 152 height 45
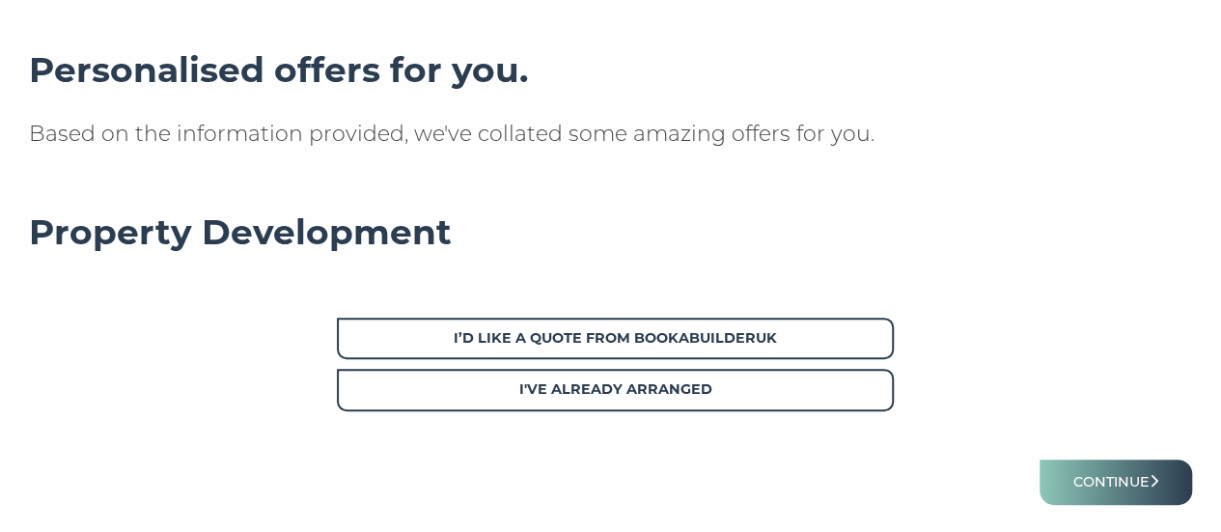
scroll to position [293, 0]
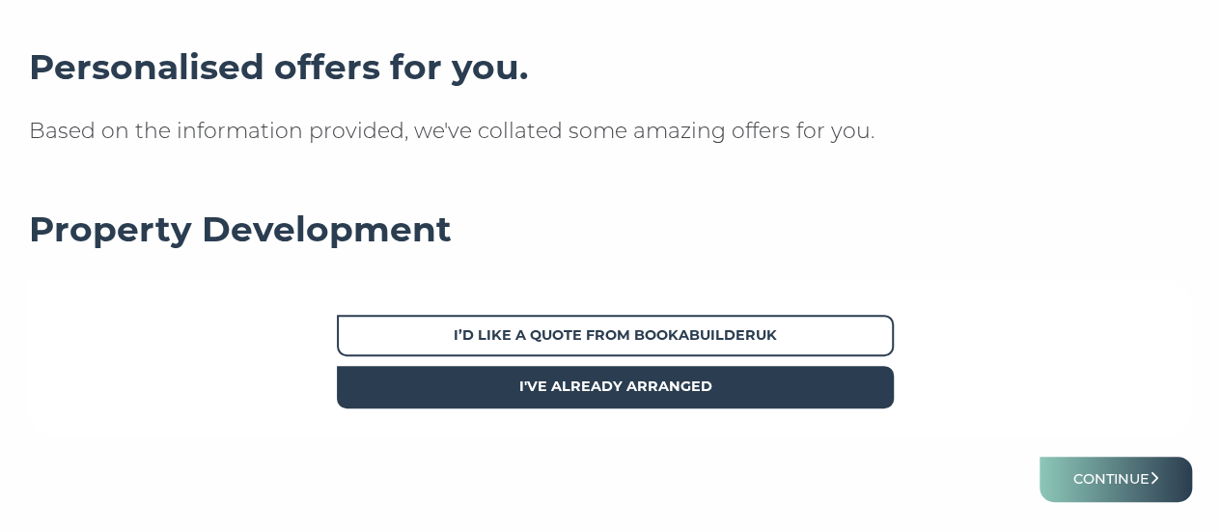
click at [824, 392] on span "I've already arranged" at bounding box center [615, 386] width 556 height 41
click at [1110, 480] on button "Continue" at bounding box center [1115, 478] width 152 height 45
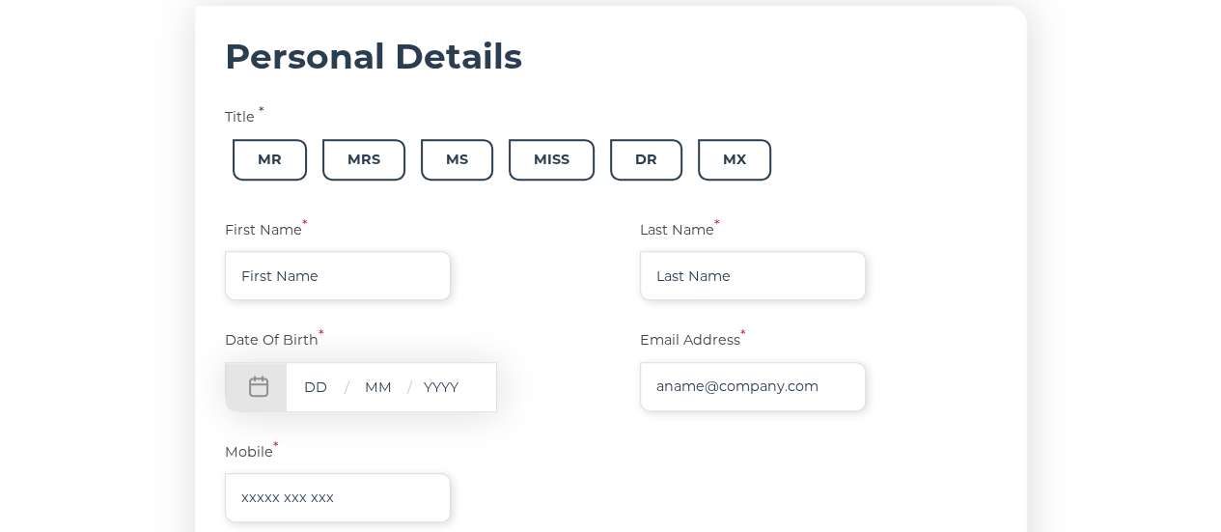
scroll to position [340, 0]
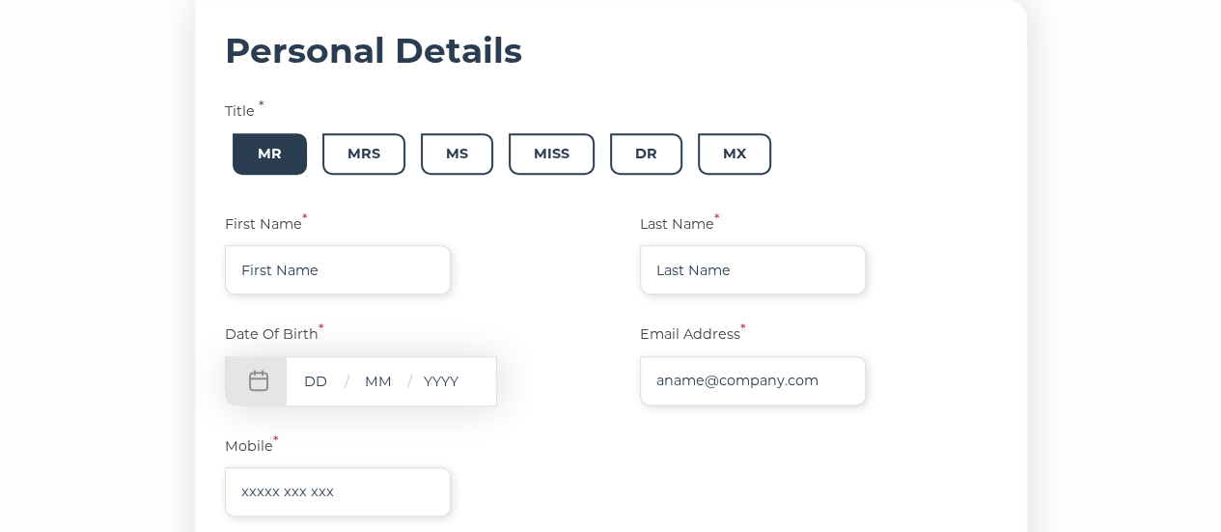
click at [277, 163] on span "Mr" at bounding box center [270, 153] width 74 height 41
click at [349, 262] on input "text" at bounding box center [338, 269] width 226 height 49
type input "Rokas"
type input "Povilaitis"
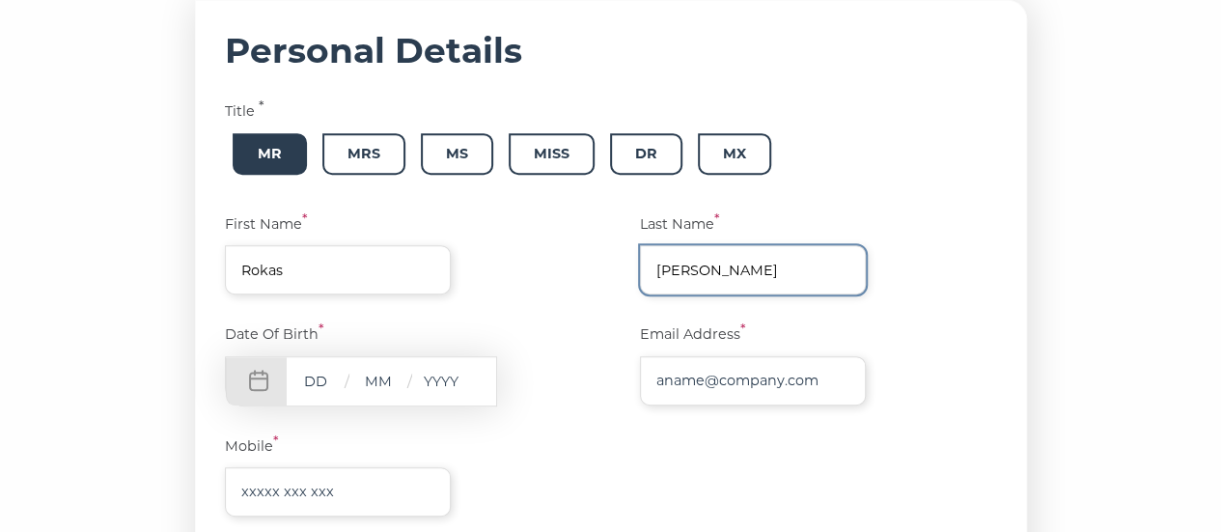
type input "rokaspovilaitis03@gmail.com"
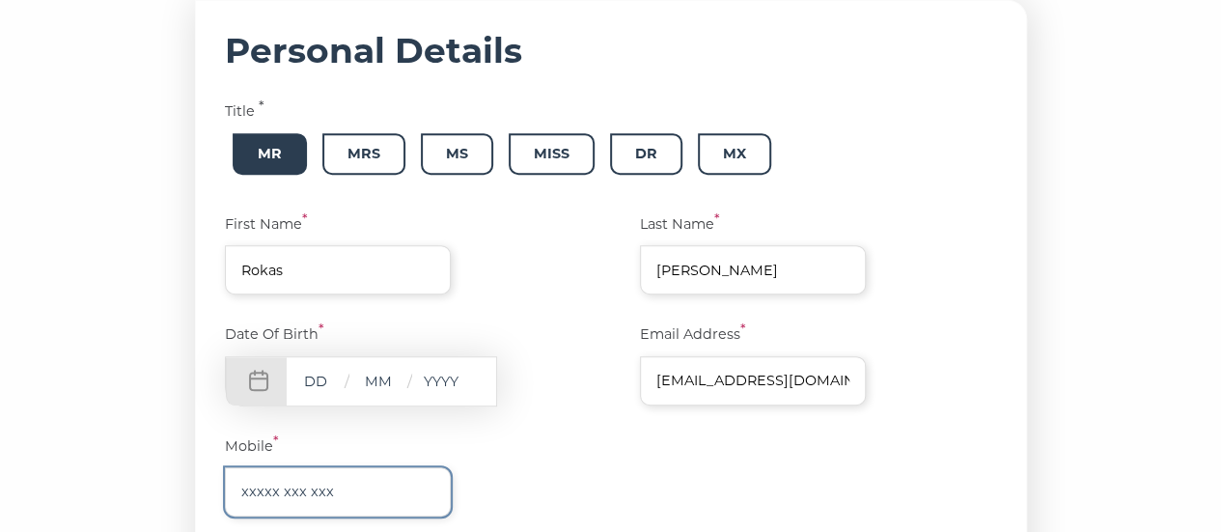
type input "07738099174"
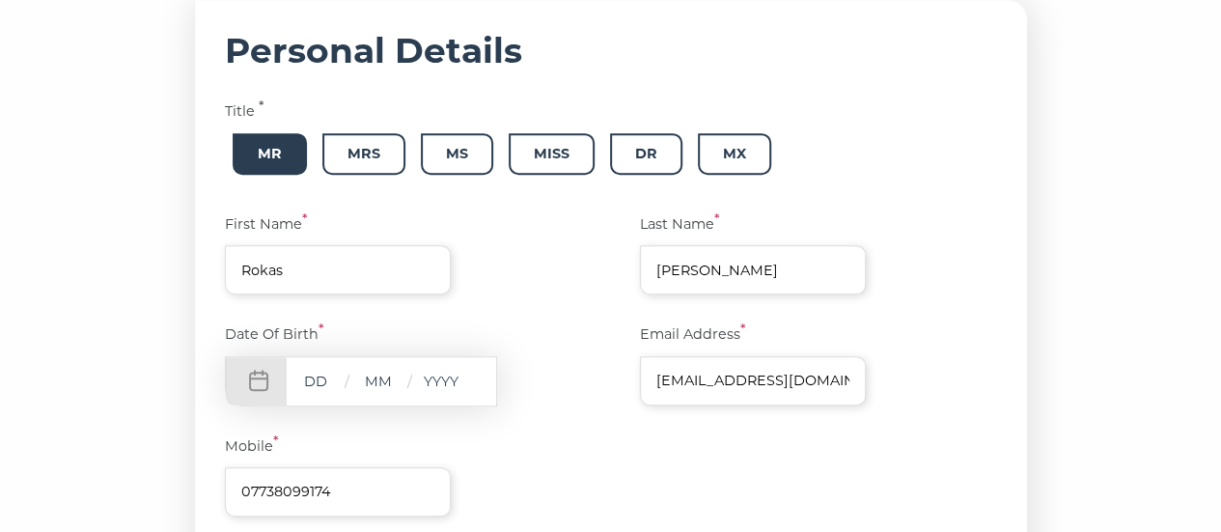
click at [324, 387] on input "text" at bounding box center [316, 381] width 58 height 24
type input "01"
click at [378, 385] on input "text" at bounding box center [378, 381] width 58 height 24
type input "03"
click at [459, 391] on input "text" at bounding box center [441, 381] width 58 height 24
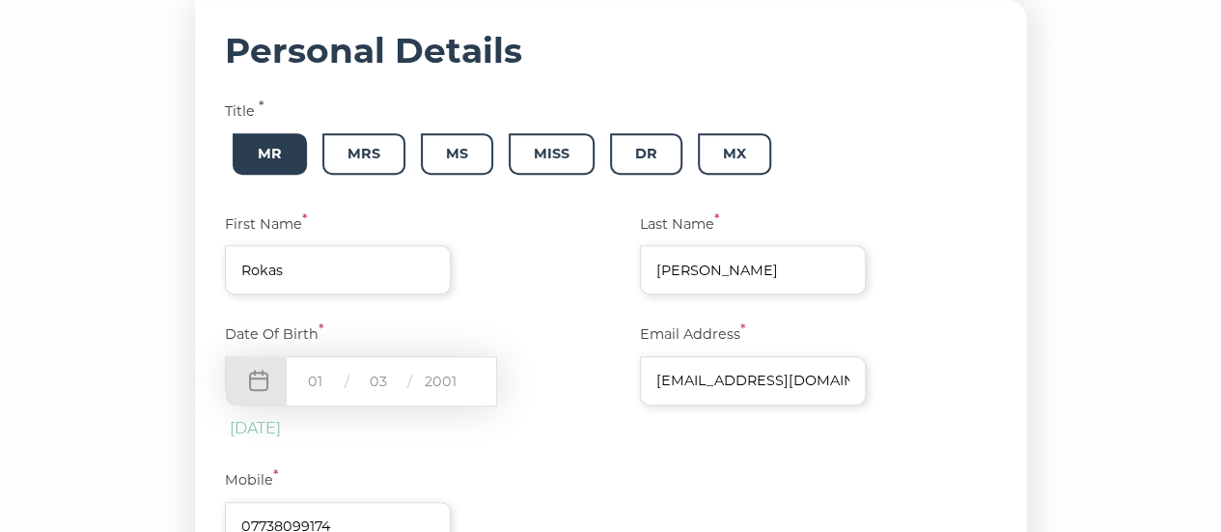
type input "2001"
click at [611, 372] on div "Date Of Birth * 01 / 03 / 2001 March 1, 2001" at bounding box center [418, 381] width 386 height 117
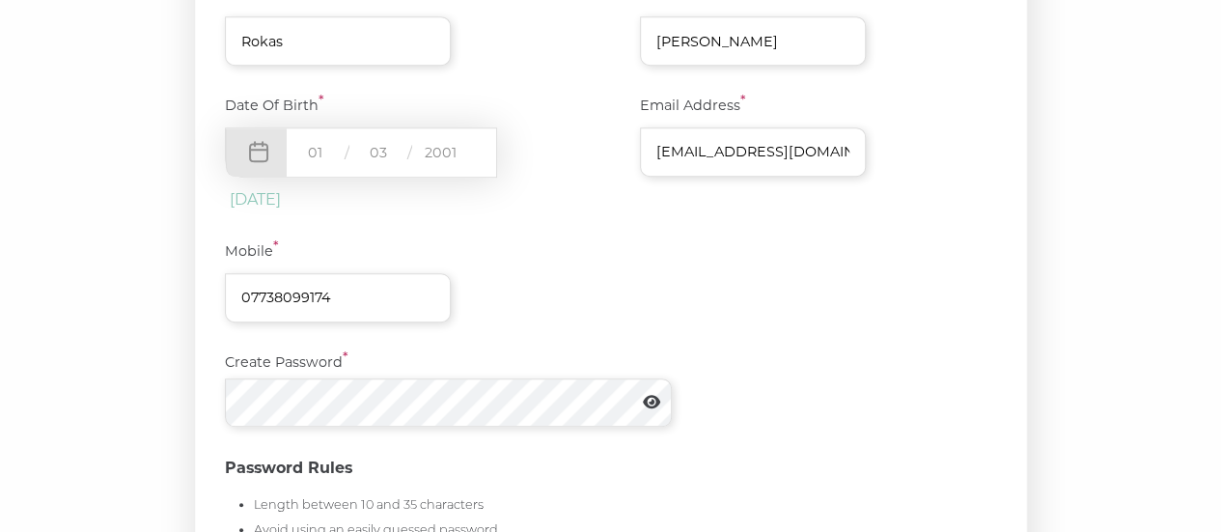
scroll to position [569, 0]
click at [695, 370] on div "Create Password *" at bounding box center [611, 388] width 772 height 76
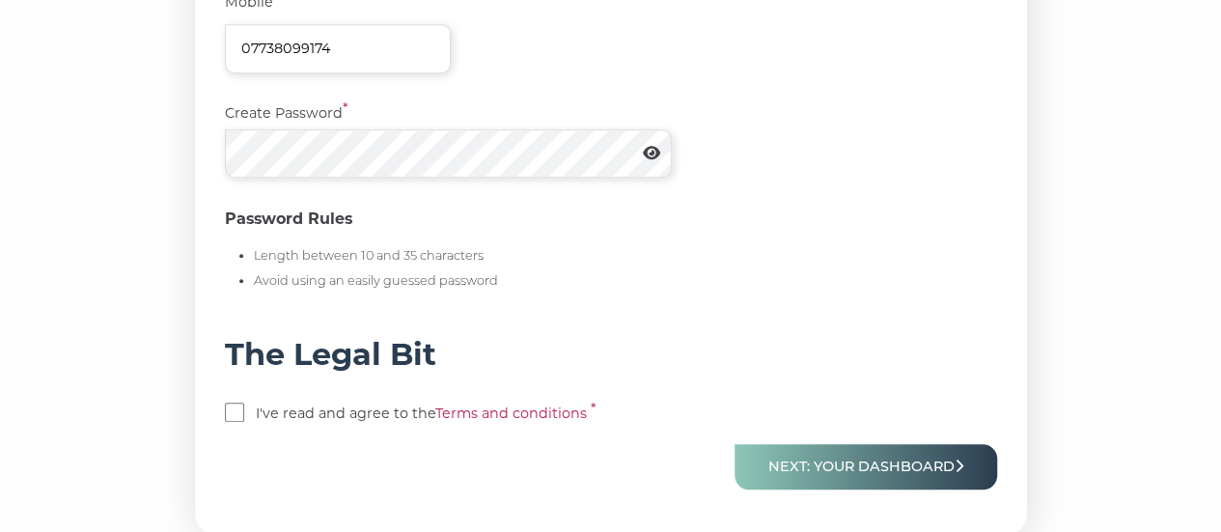
scroll to position [818, 0]
click at [242, 405] on input "checkbox" at bounding box center [234, 410] width 19 height 19
checkbox input "true"
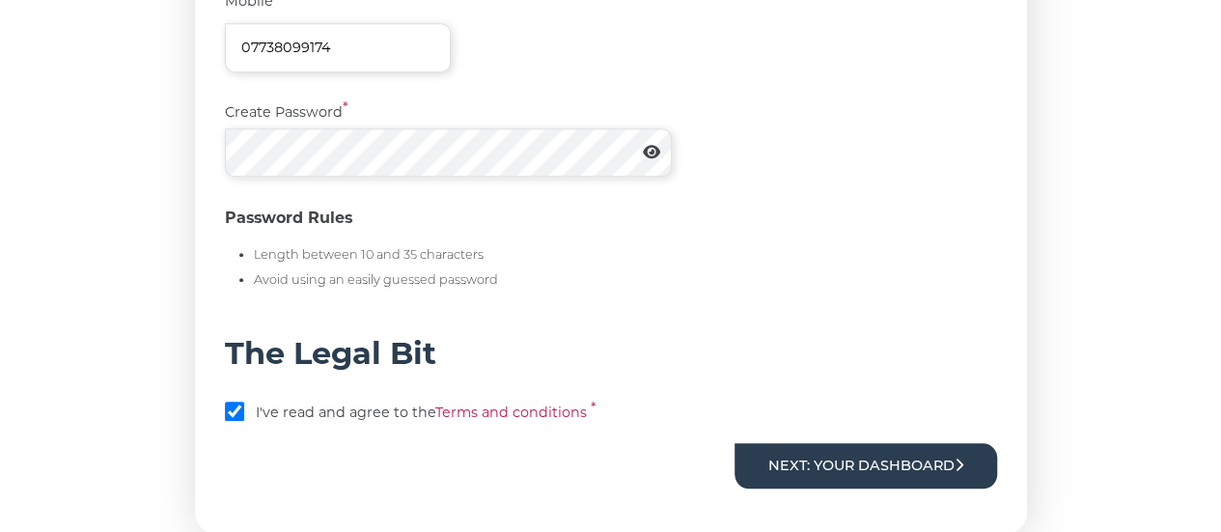
click at [859, 459] on button "Next: Your Dashboard" at bounding box center [865, 465] width 262 height 45
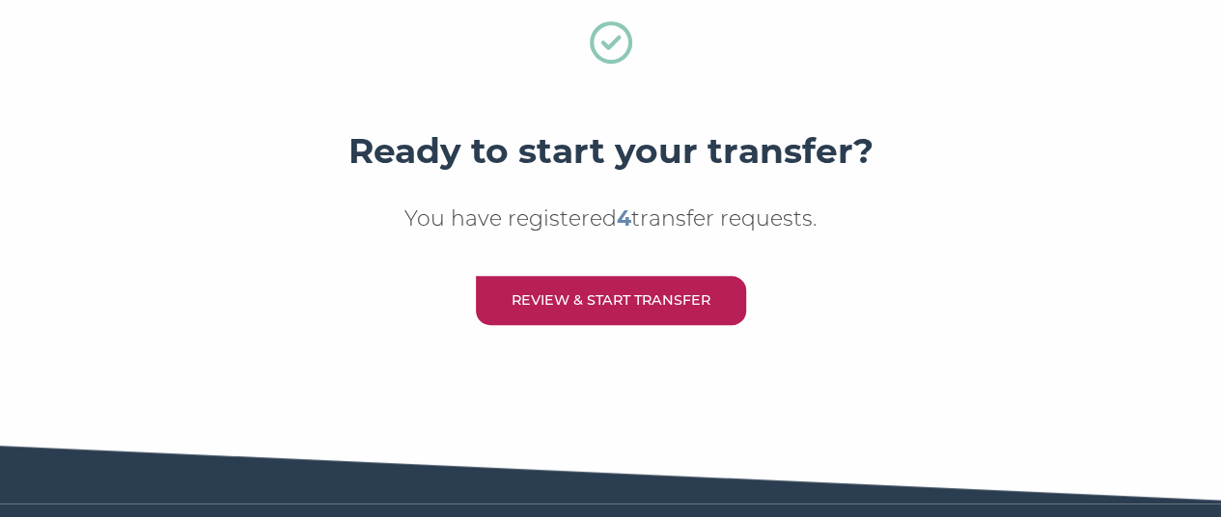
scroll to position [606, 0]
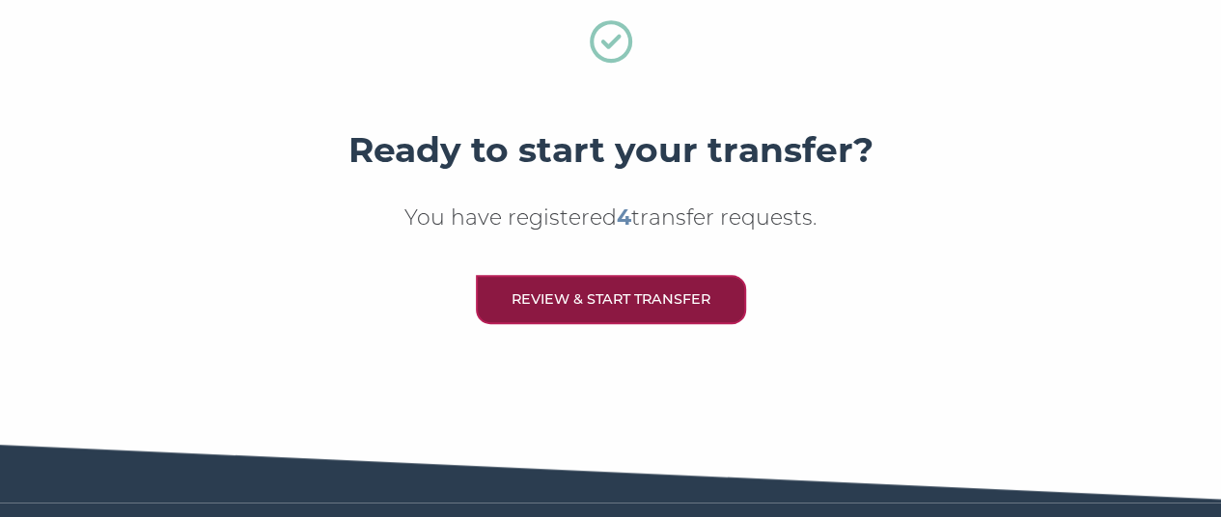
click at [672, 307] on link "Review & Start Transfer" at bounding box center [611, 299] width 270 height 49
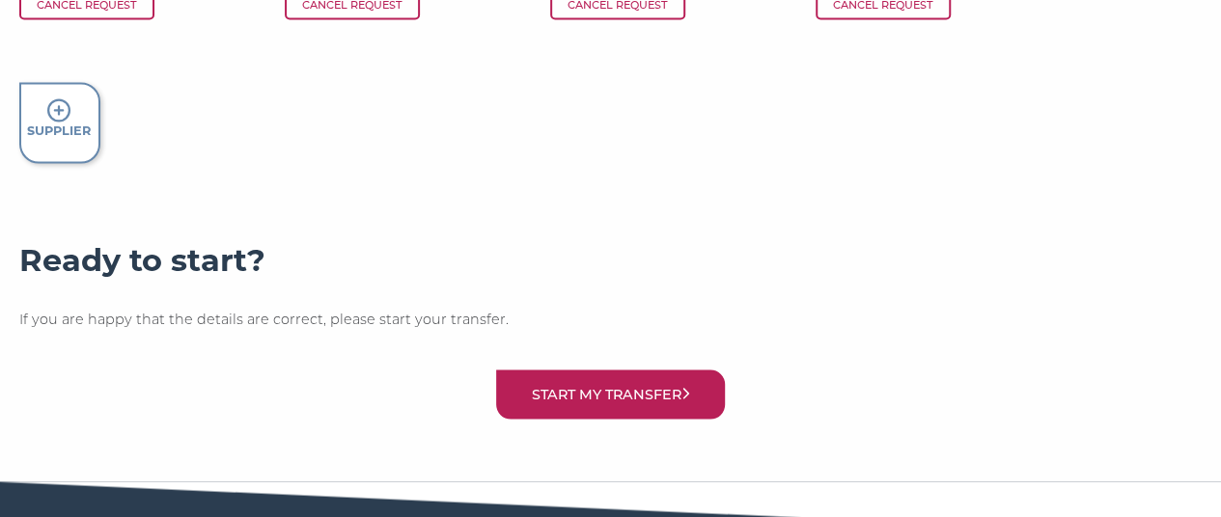
scroll to position [1685, 0]
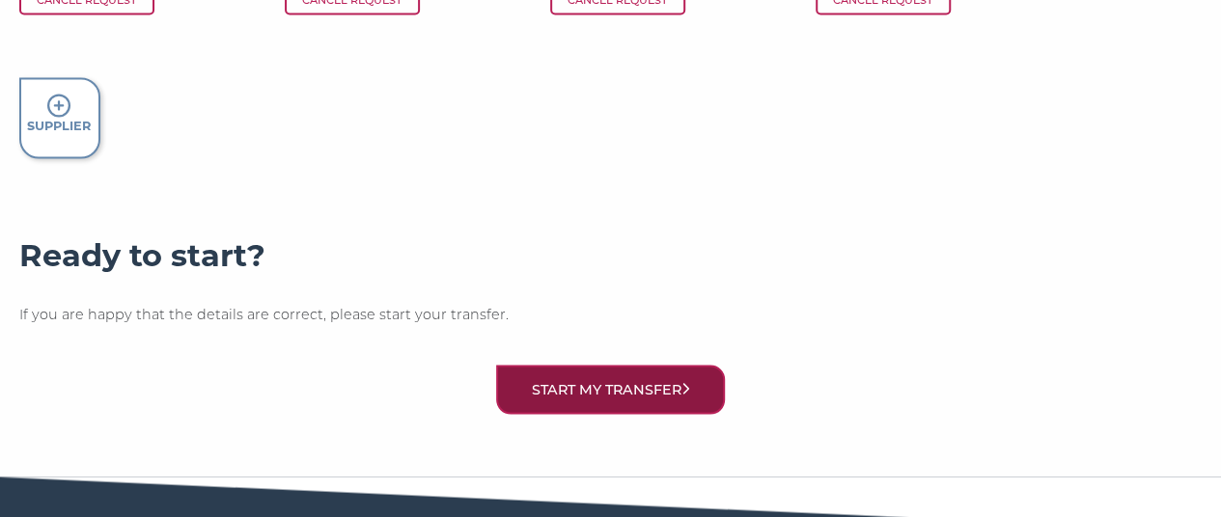
click at [658, 383] on button "Start my transfer" at bounding box center [611, 389] width 230 height 49
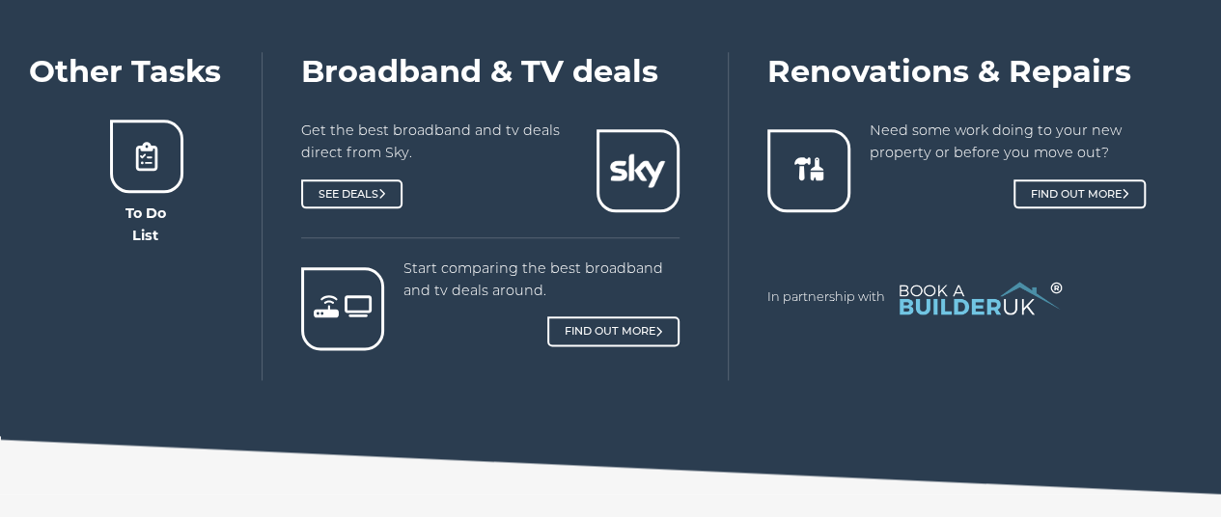
scroll to position [1042, 0]
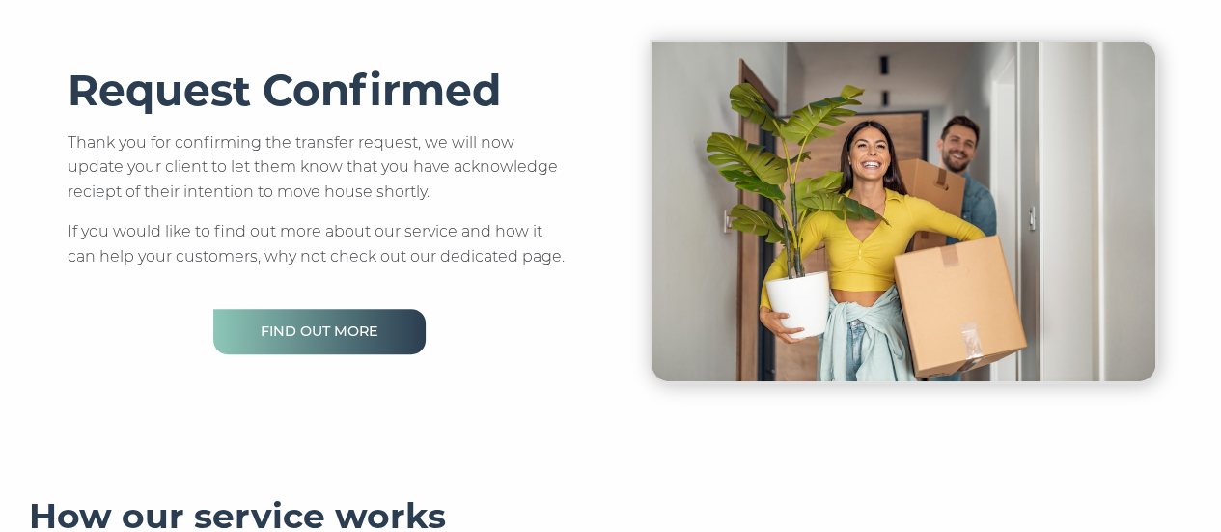
scroll to position [749, 0]
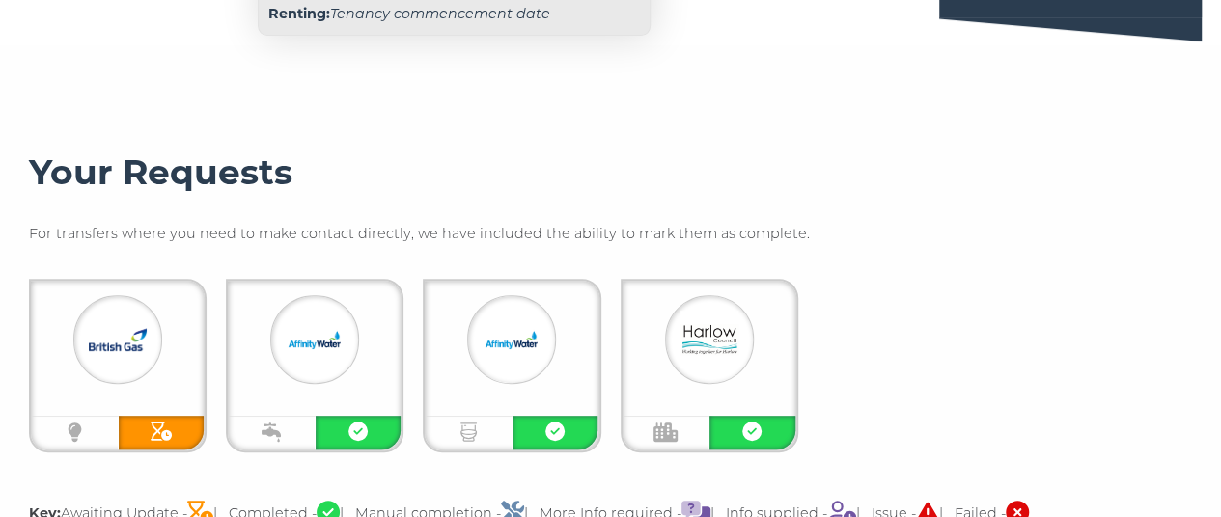
scroll to position [361, 0]
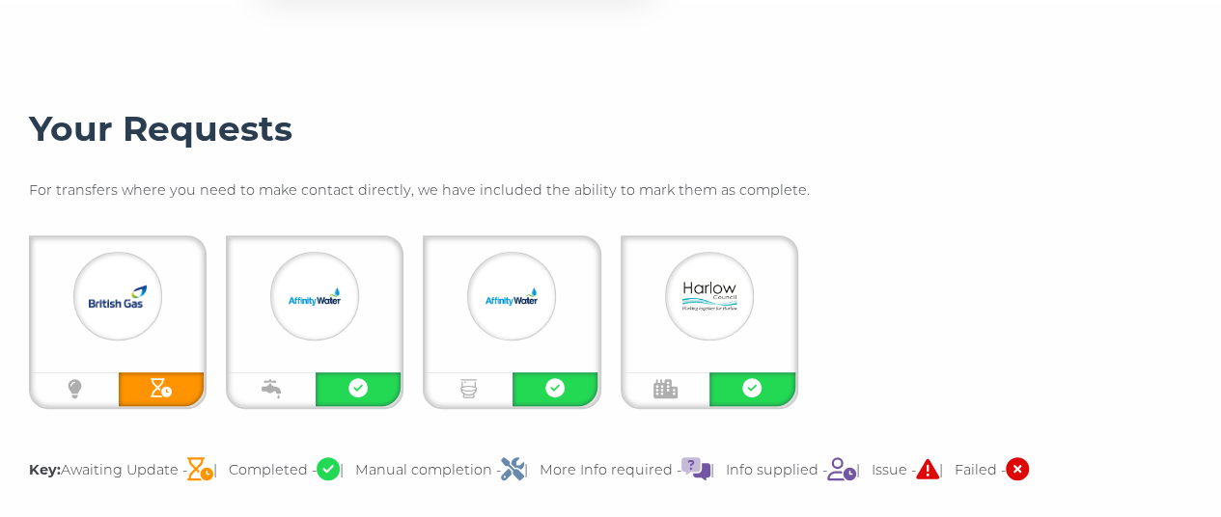
scroll to position [372, 0]
click at [324, 303] on img at bounding box center [315, 295] width 58 height 58
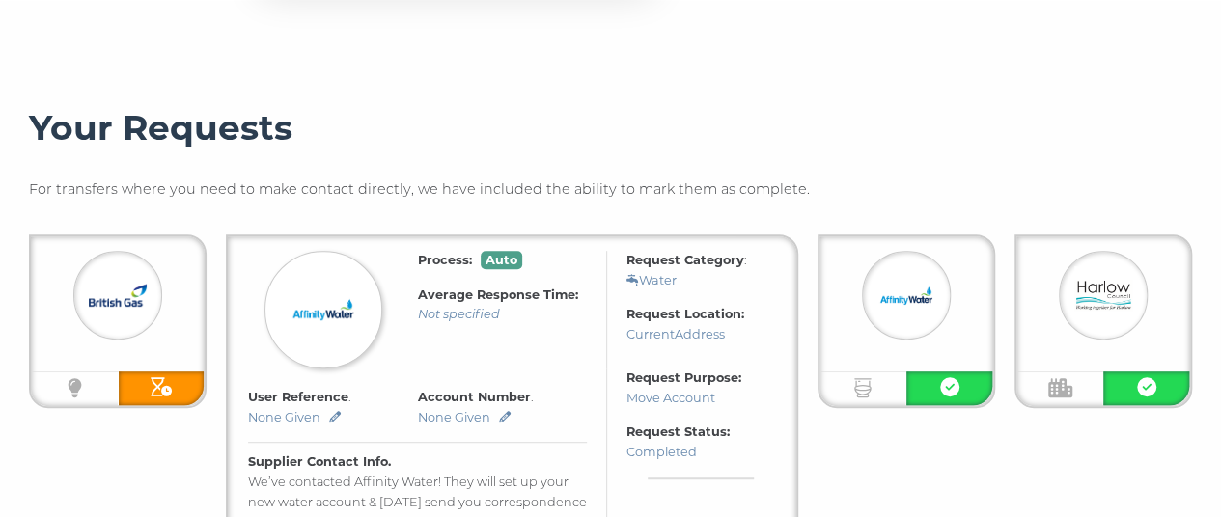
click at [700, 177] on div "Your Requests For transfers where you need to make contact directly, we have in…" at bounding box center [610, 453] width 1163 height 692
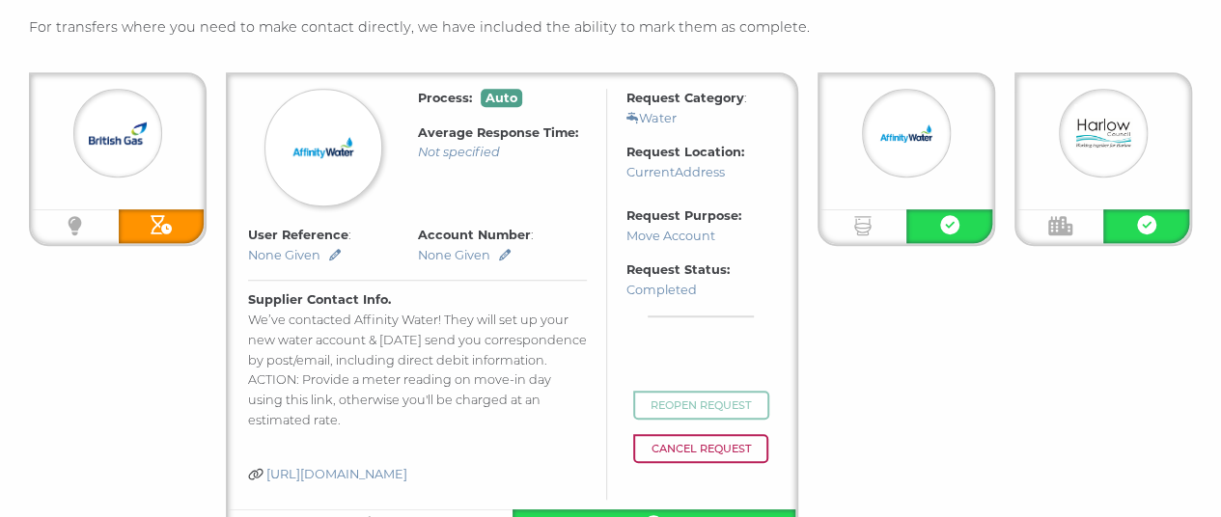
scroll to position [515, 0]
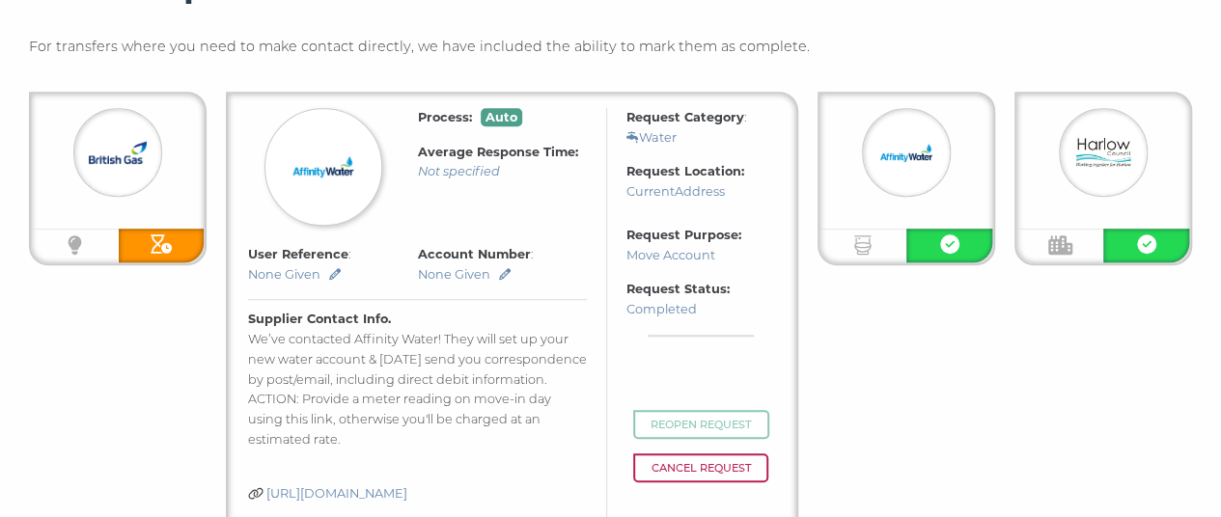
click at [319, 146] on img at bounding box center [323, 167] width 68 height 68
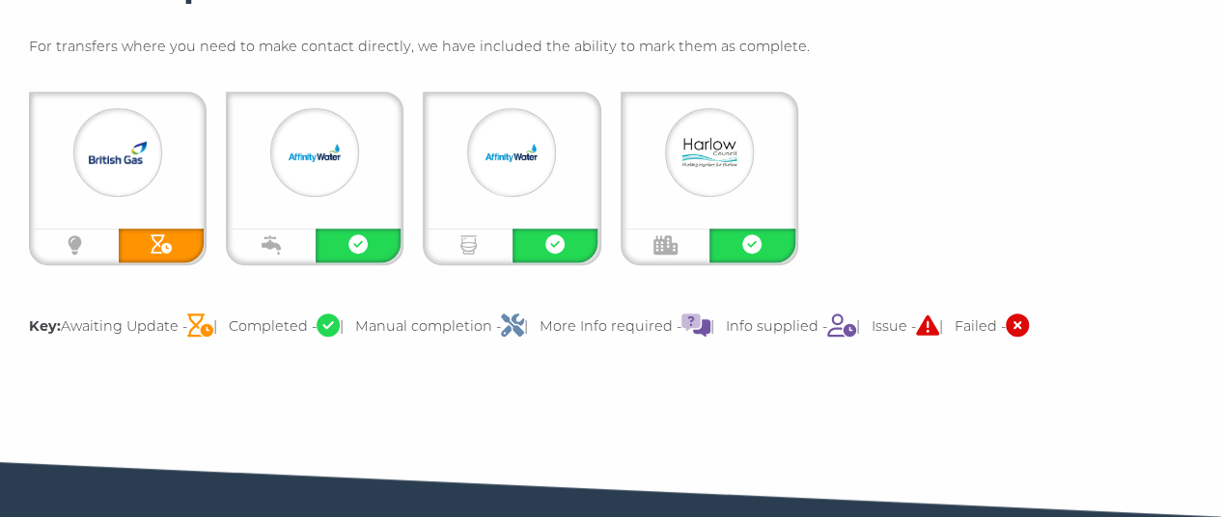
click at [519, 146] on img at bounding box center [511, 153] width 58 height 58
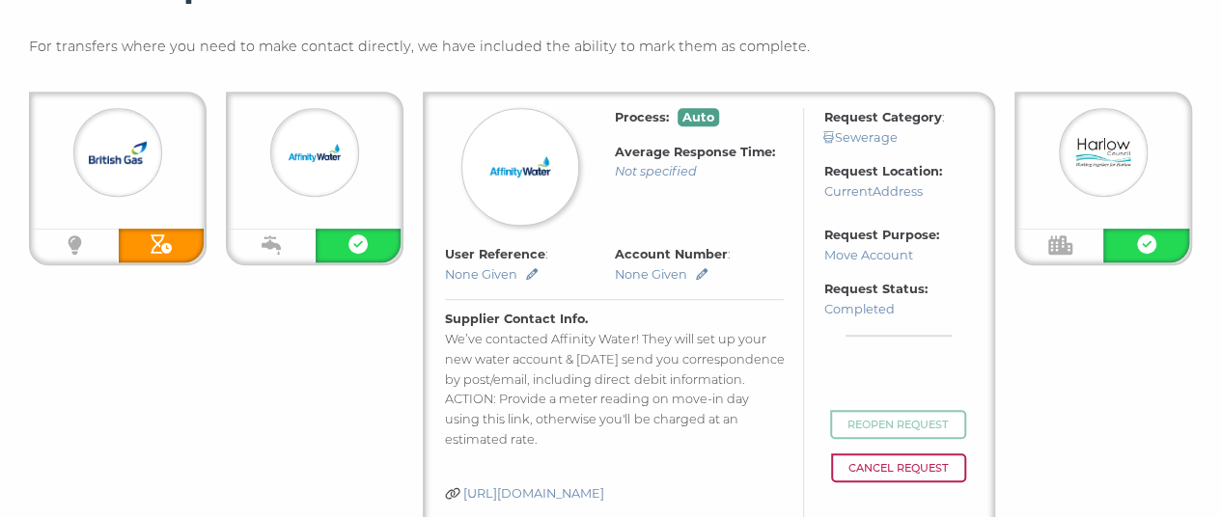
click at [519, 146] on img at bounding box center [520, 167] width 68 height 68
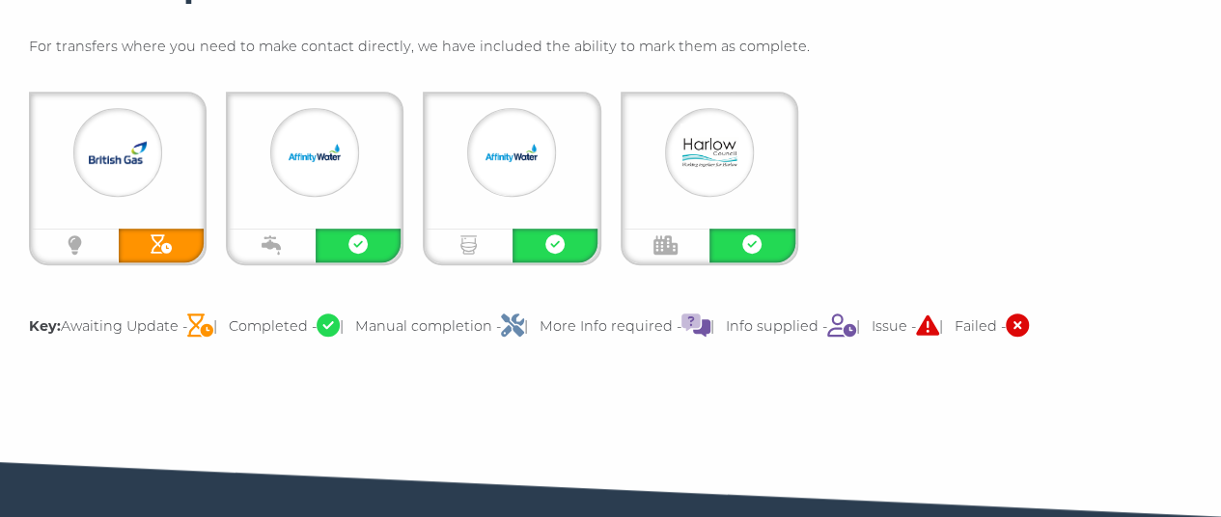
click at [724, 165] on img at bounding box center [709, 153] width 58 height 58
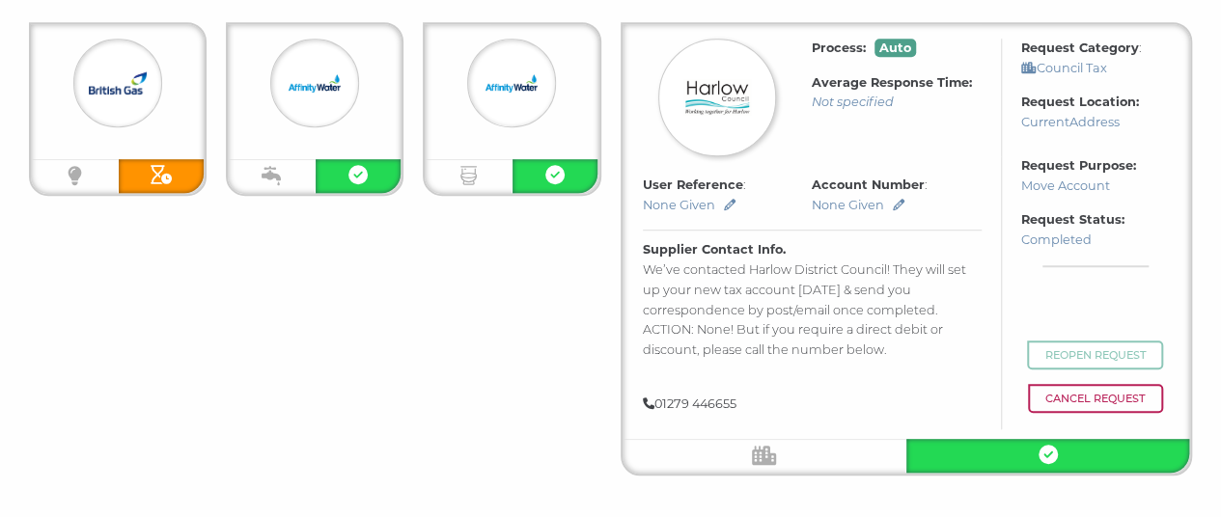
scroll to position [587, 0]
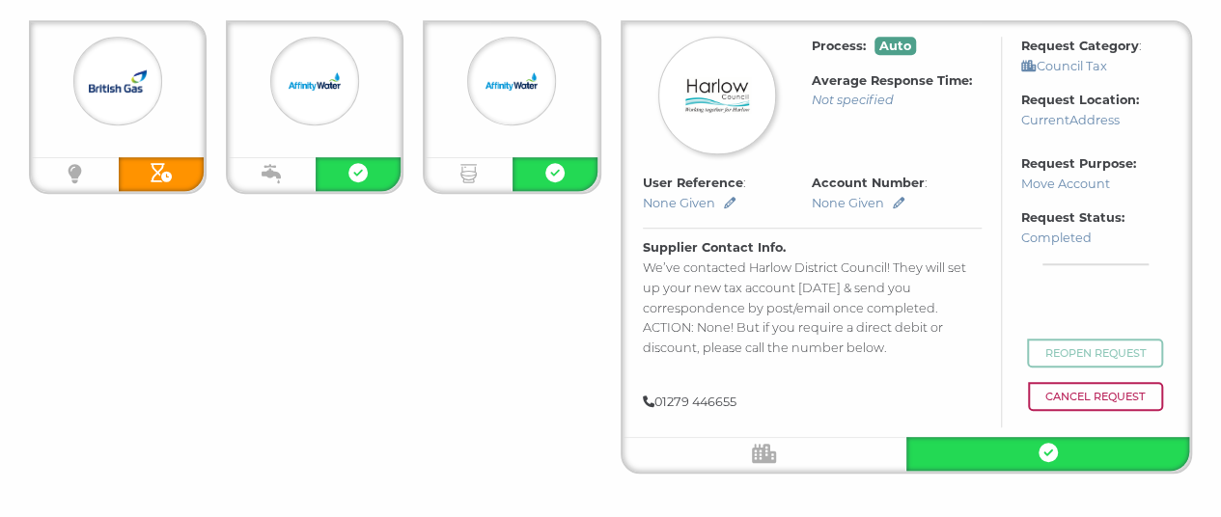
click at [747, 99] on img at bounding box center [717, 96] width 68 height 68
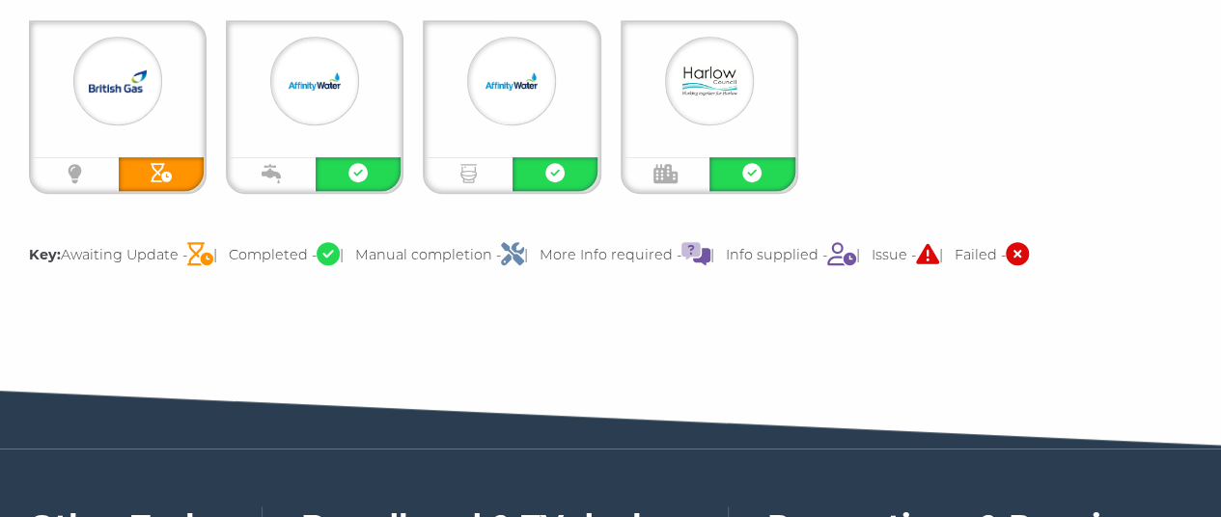
click at [531, 93] on img at bounding box center [511, 81] width 58 height 58
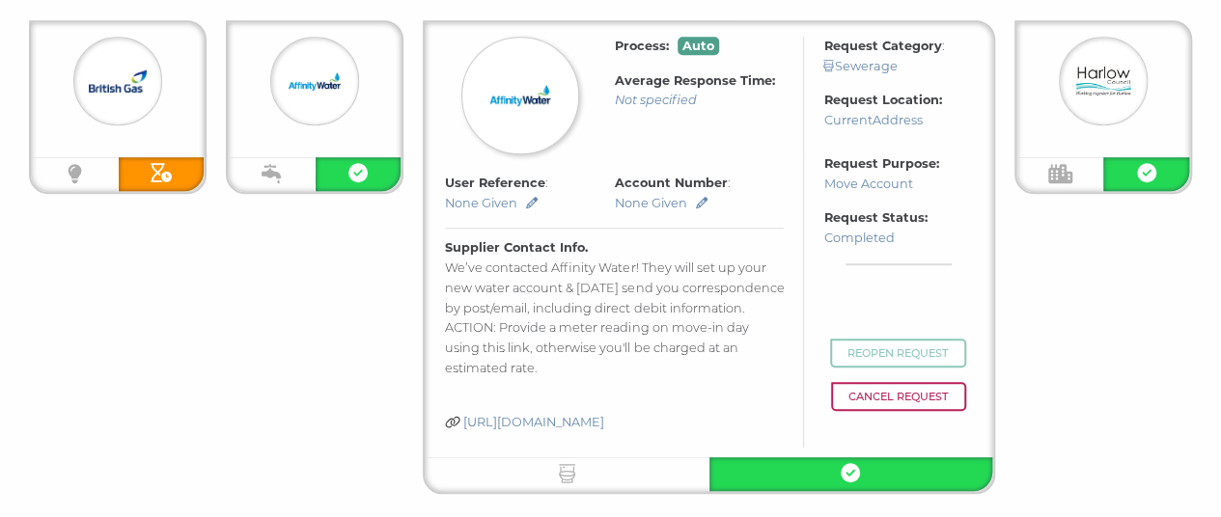
click at [506, 88] on img at bounding box center [520, 96] width 68 height 68
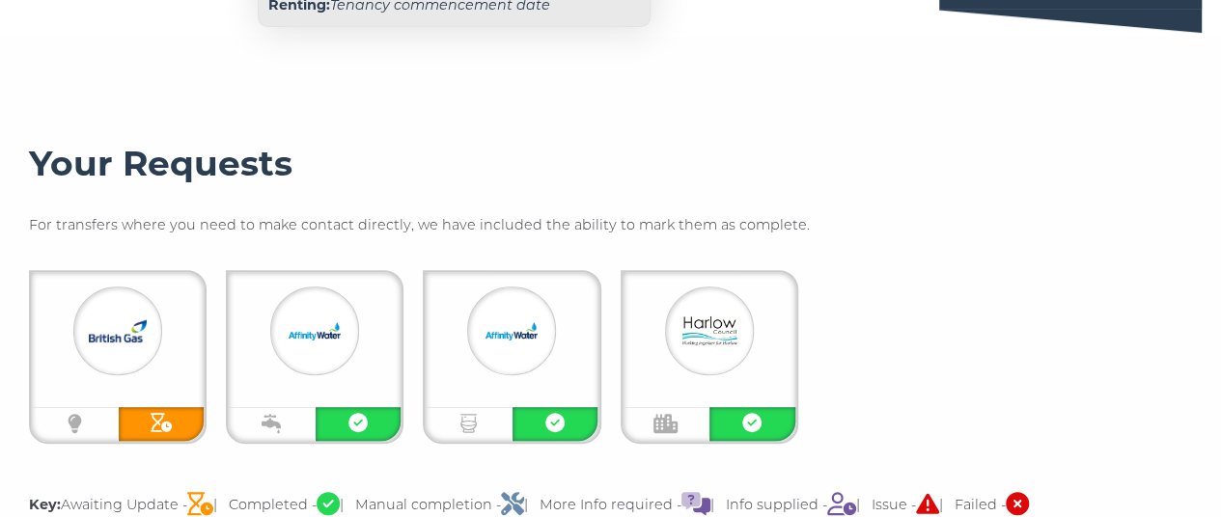
scroll to position [435, 0]
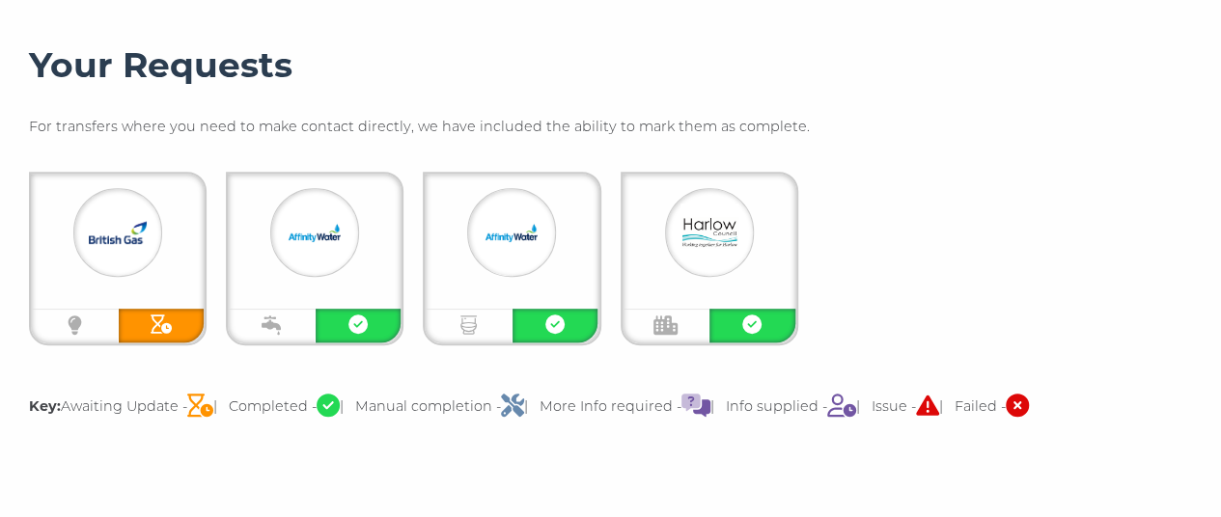
click at [315, 245] on img at bounding box center [315, 233] width 58 height 58
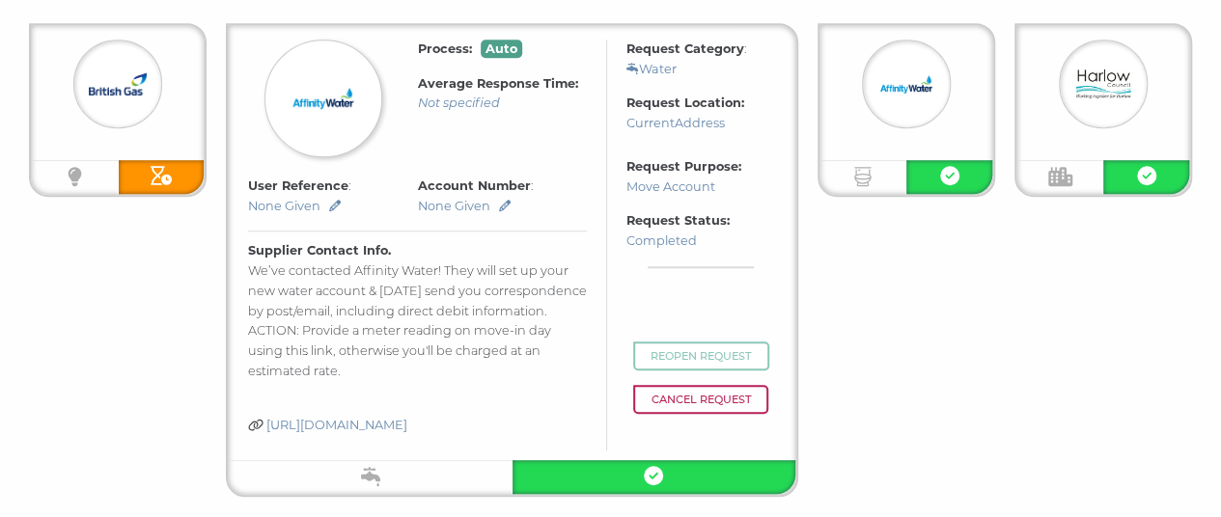
scroll to position [599, 0]
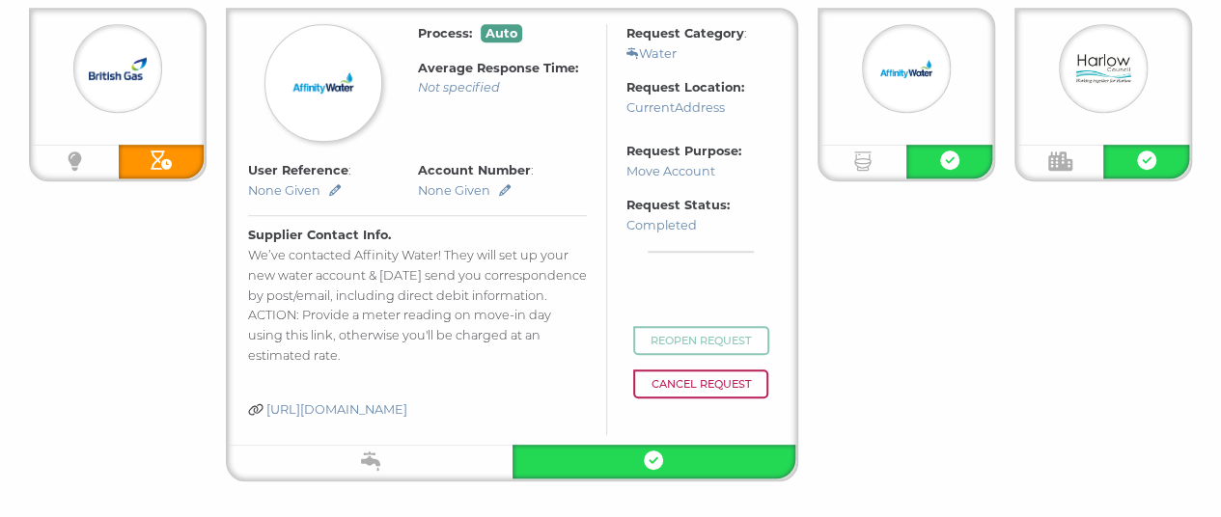
click at [407, 408] on link "[URL][DOMAIN_NAME]" at bounding box center [336, 409] width 141 height 14
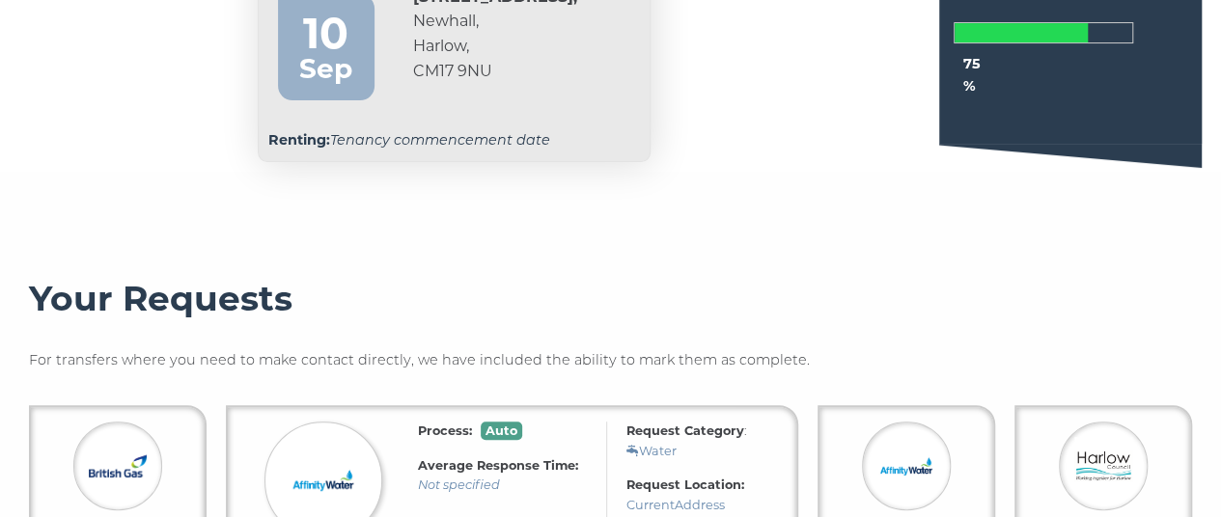
scroll to position [137, 0]
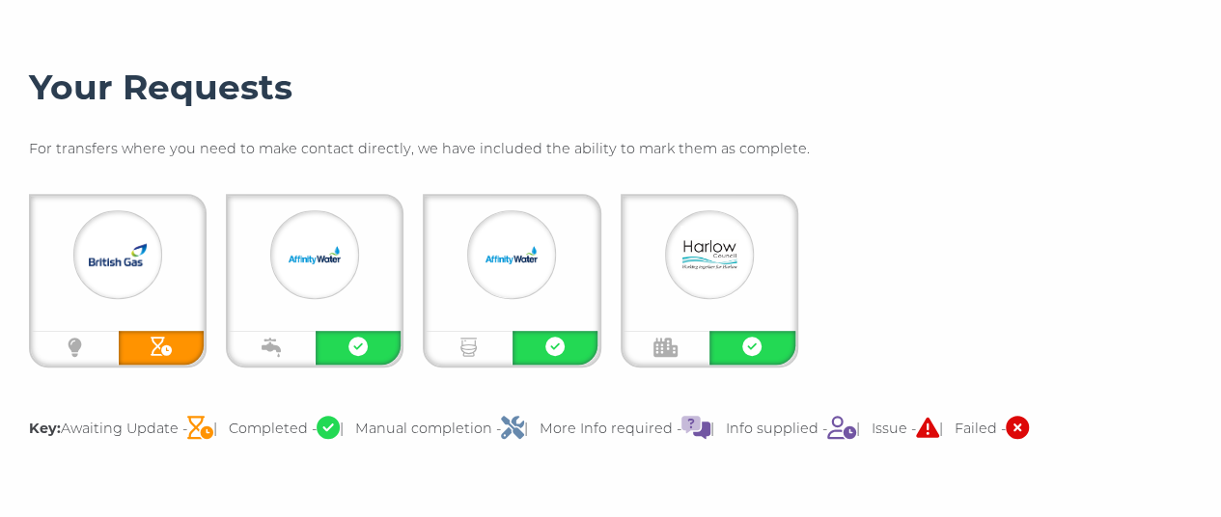
scroll to position [427, 0]
